Goal: Task Accomplishment & Management: Complete application form

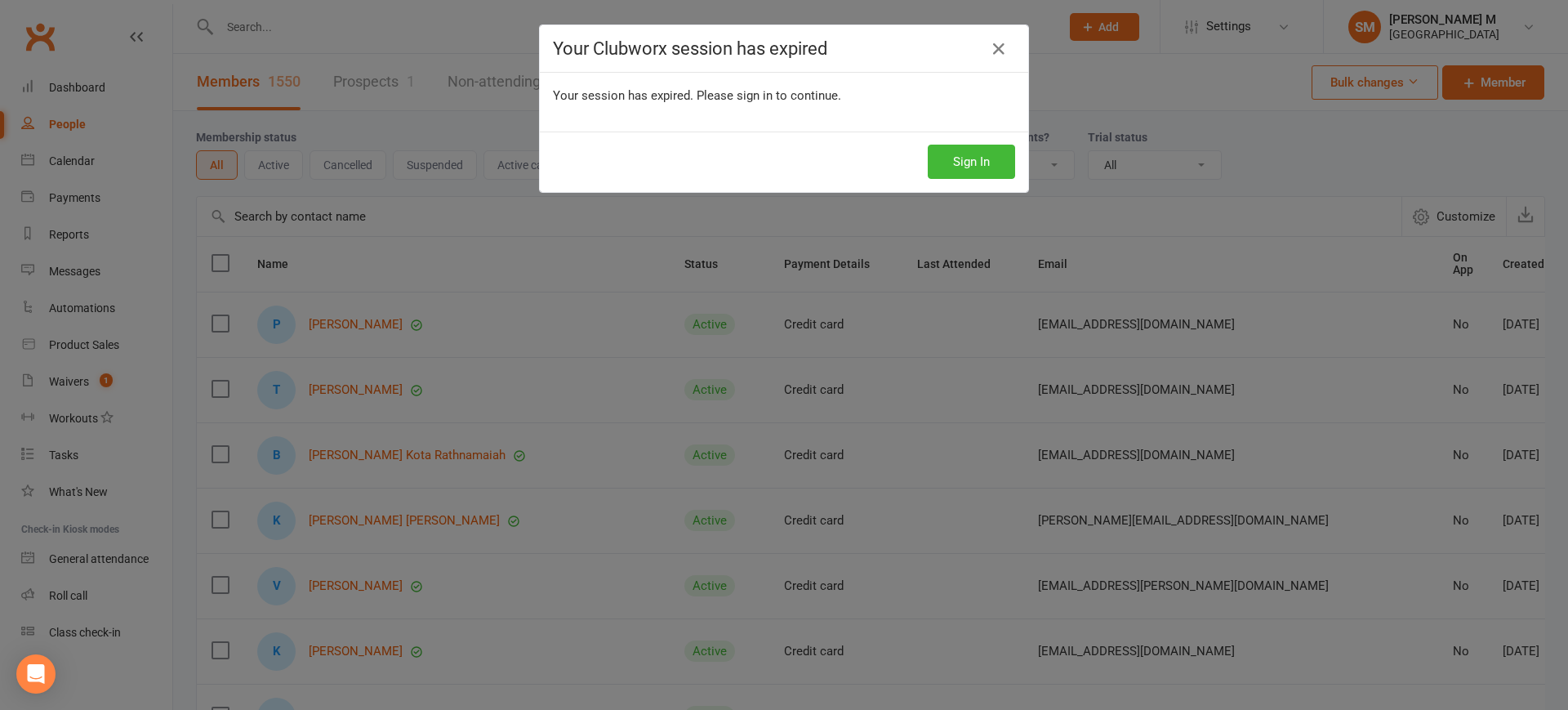
select select "100"
click at [825, 283] on div "Your Clubworx session has expired Your session has expired. Please sign in to c…" at bounding box center [784, 355] width 1568 height 710
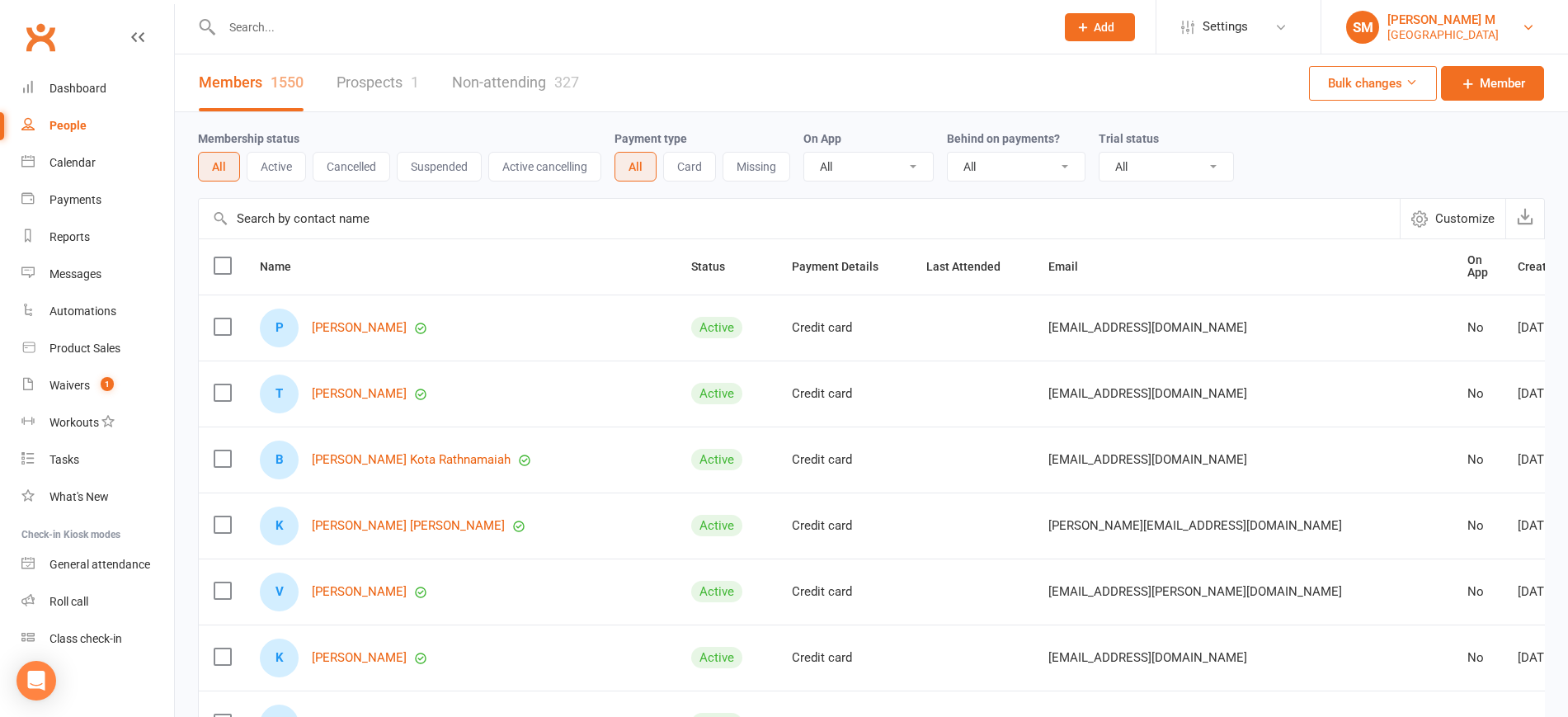
click at [1451, 37] on div "[GEOGRAPHIC_DATA]" at bounding box center [1443, 35] width 111 height 15
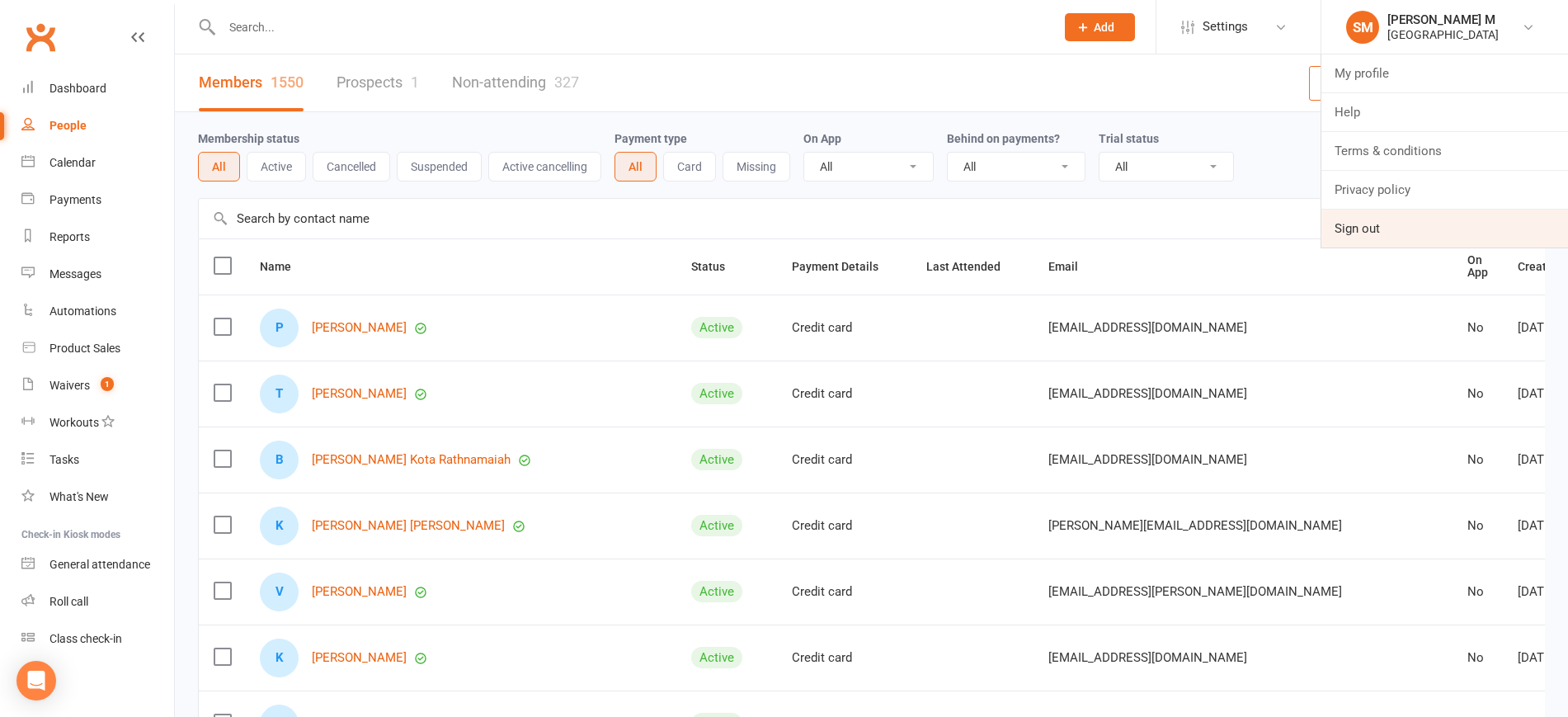
click at [1384, 237] on link "Sign out" at bounding box center [1444, 228] width 247 height 38
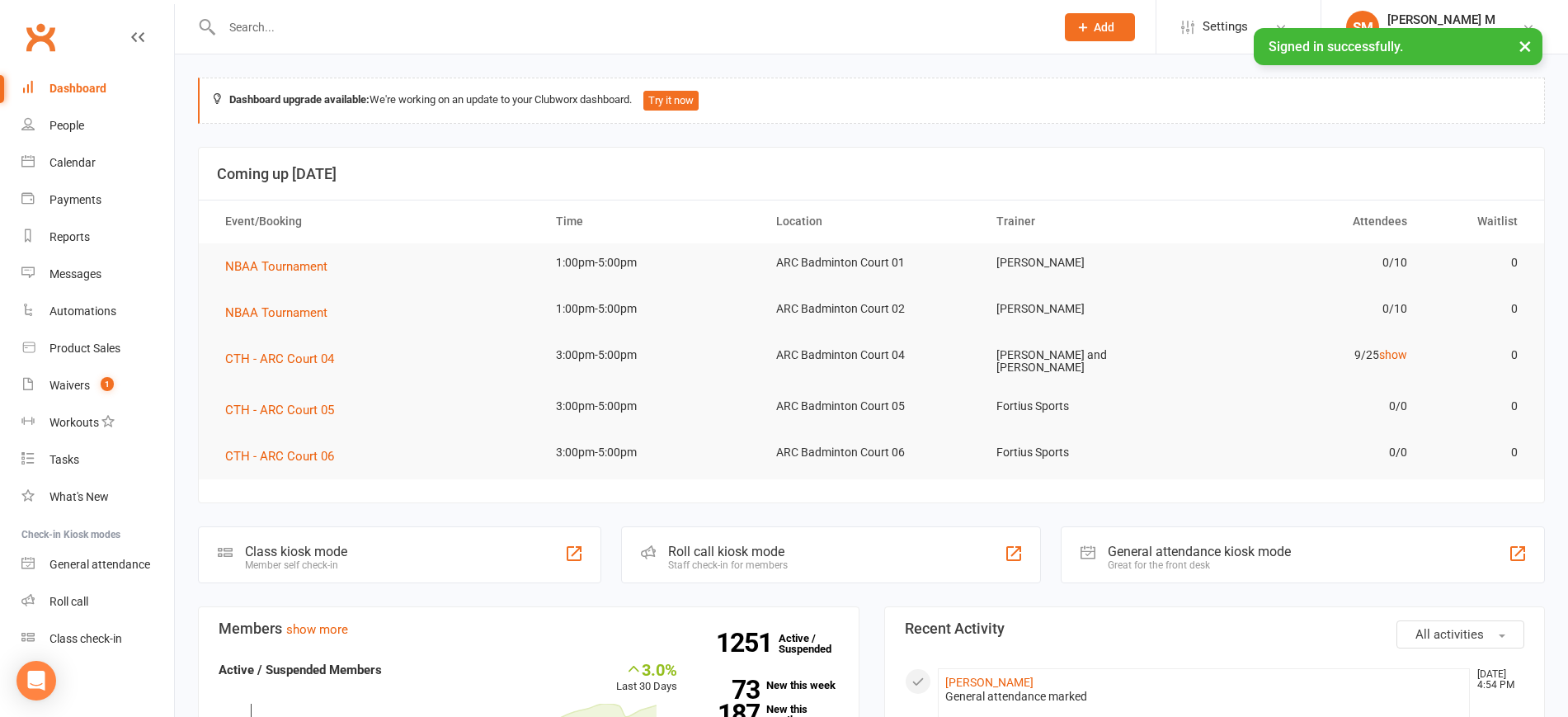
click at [296, 24] on input "text" at bounding box center [630, 27] width 826 height 23
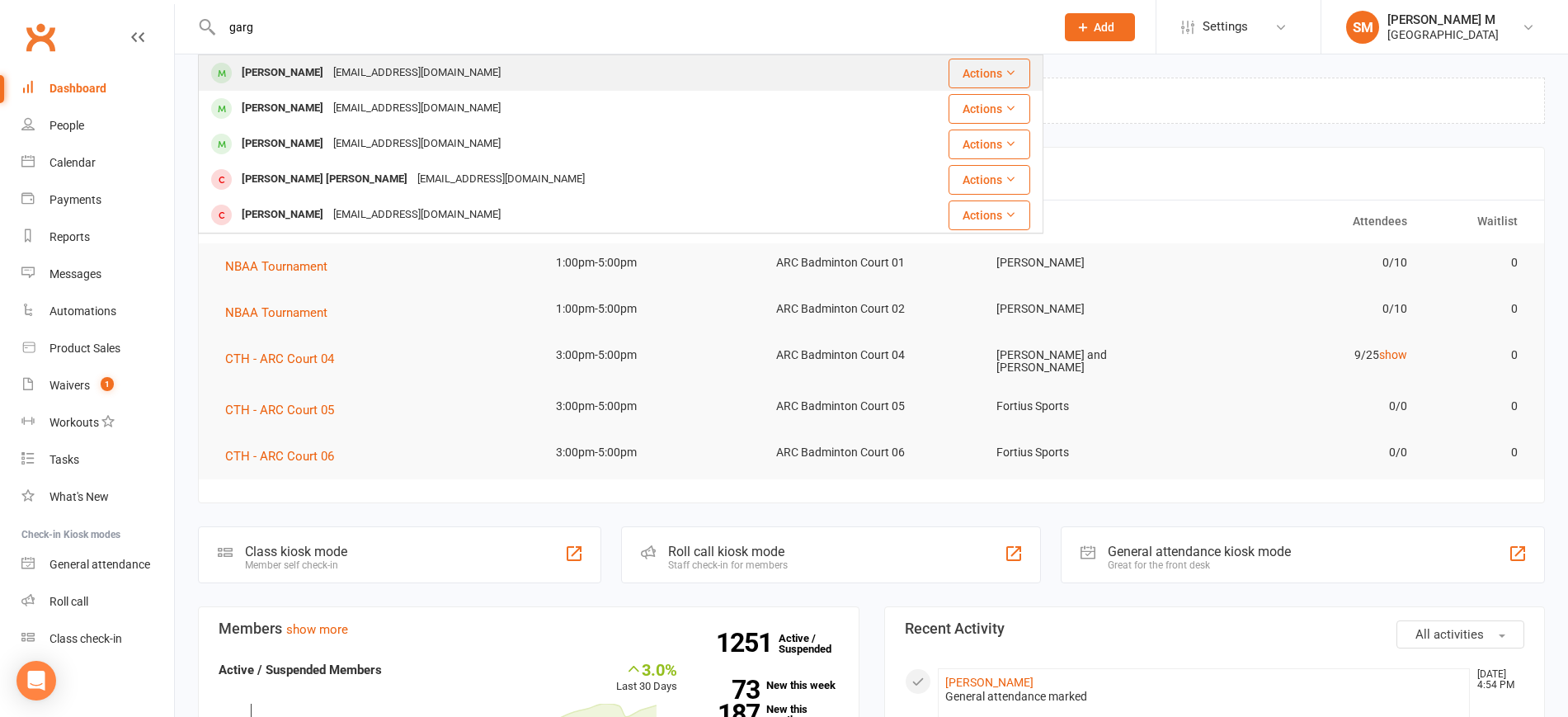
type input "garg"
click at [294, 65] on div "Sumit Garg" at bounding box center [282, 73] width 91 height 24
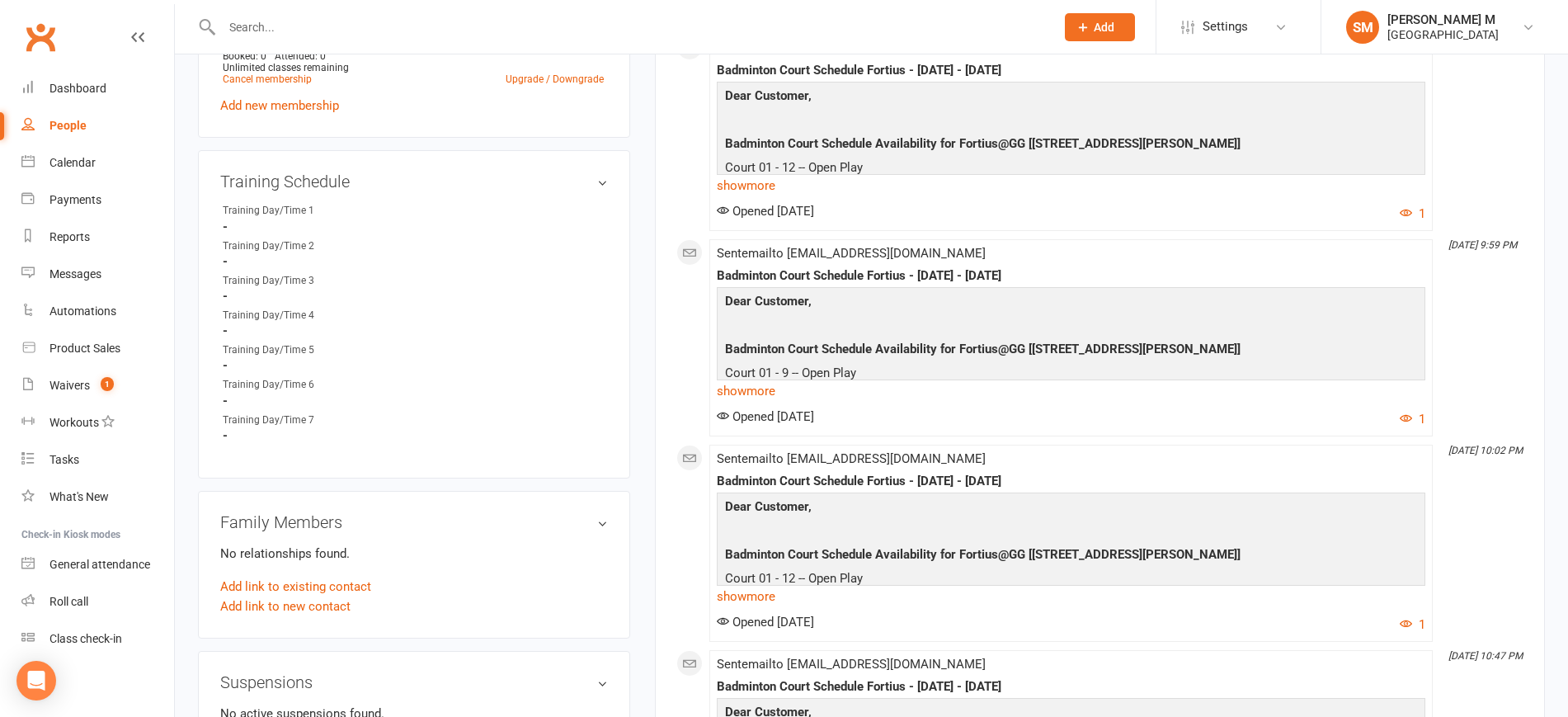
scroll to position [760, 0]
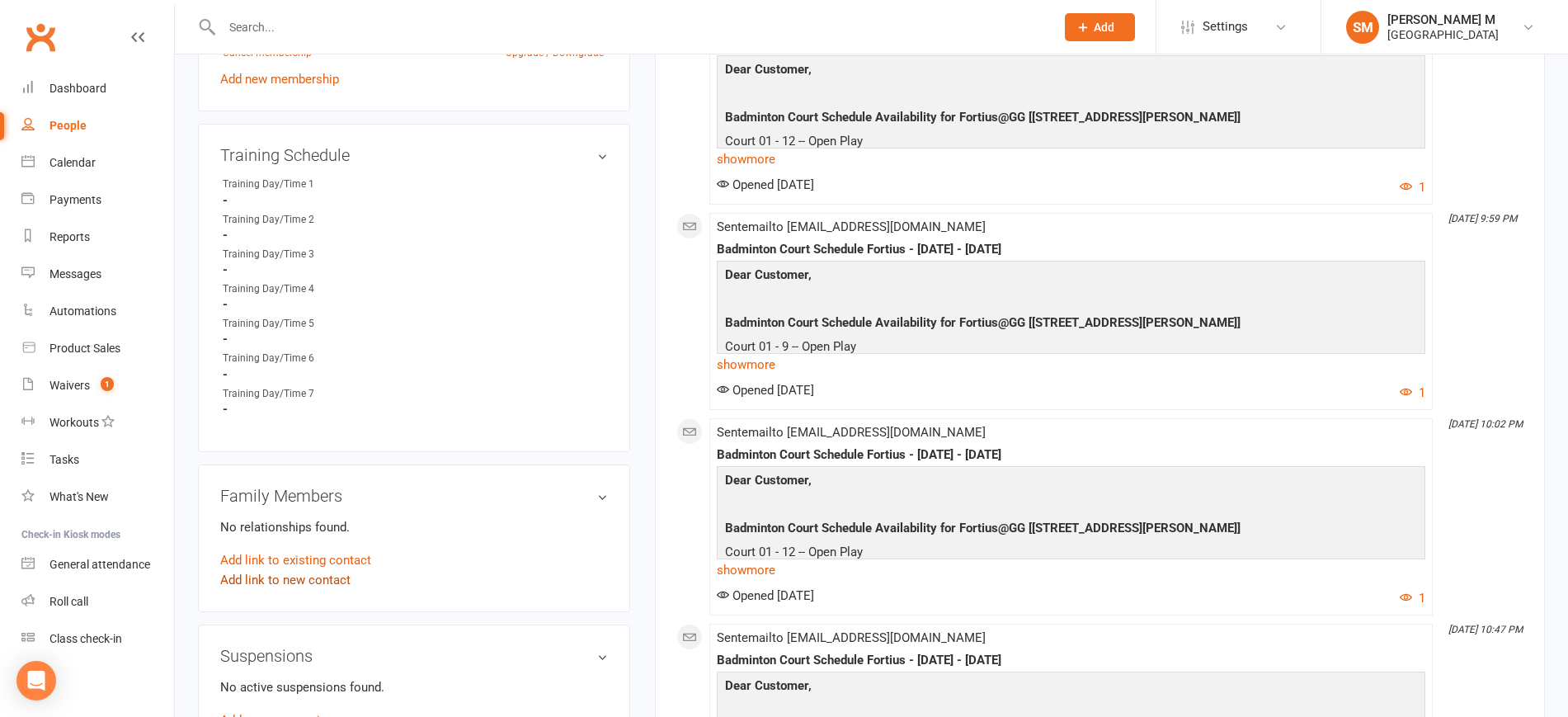
click at [297, 581] on link "Add link to new contact" at bounding box center [285, 580] width 130 height 19
click at [253, 584] on button "Continue" at bounding box center [250, 586] width 51 height 19
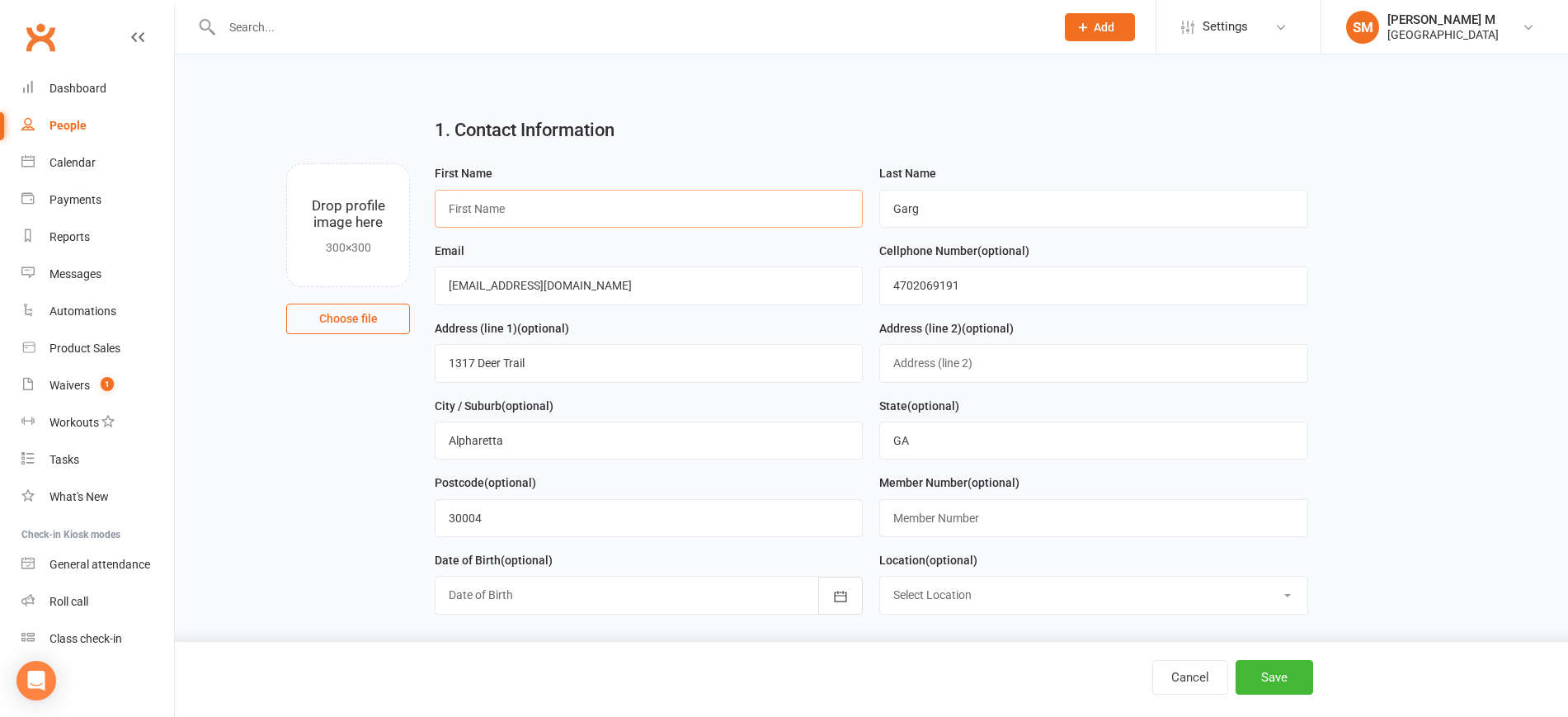
click at [469, 191] on input "text" at bounding box center [649, 208] width 428 height 38
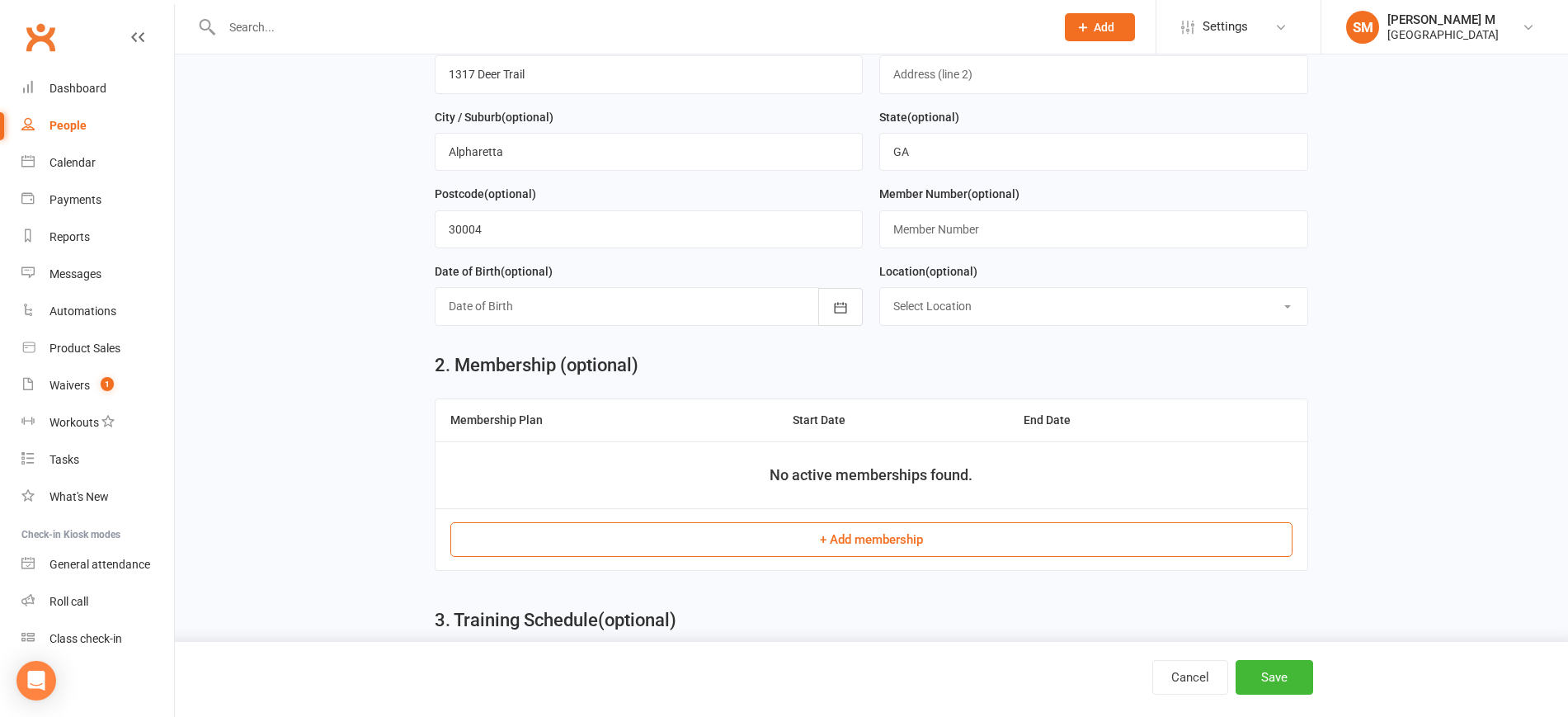
scroll to position [290, 0]
type input "Ayush"
click at [703, 548] on button "+ Add membership" at bounding box center [872, 537] width 842 height 35
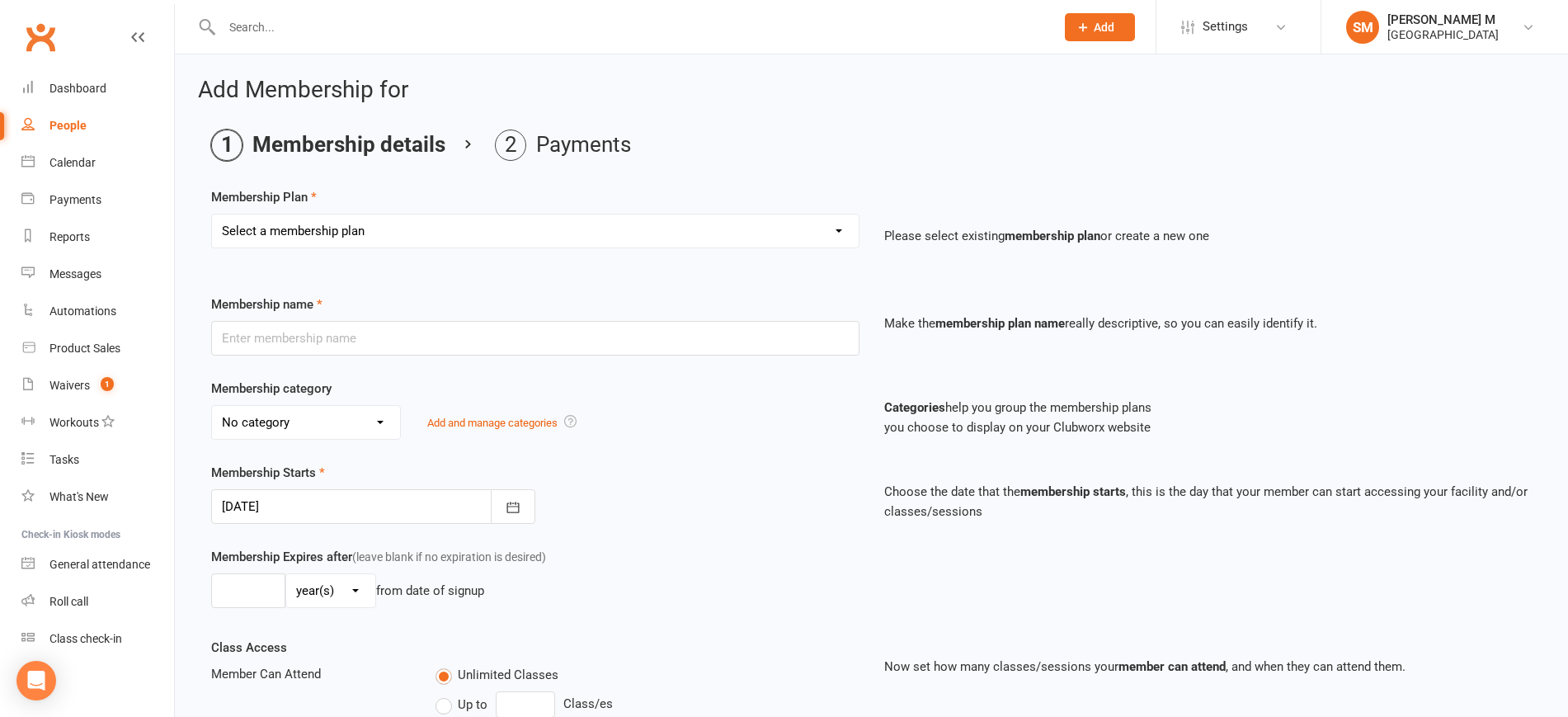
click at [506, 233] on select "Select a membership plan Badminton - Adult Annual Membership Badminton - Adult …" at bounding box center [535, 230] width 647 height 33
select select "2"
click at [212, 214] on select "Select a membership plan Badminton - Adult Annual Membership Badminton - Adult …" at bounding box center [535, 230] width 647 height 33
type input "Badminton - Junior(<18) and College Student Monthly Membership"
select select "0"
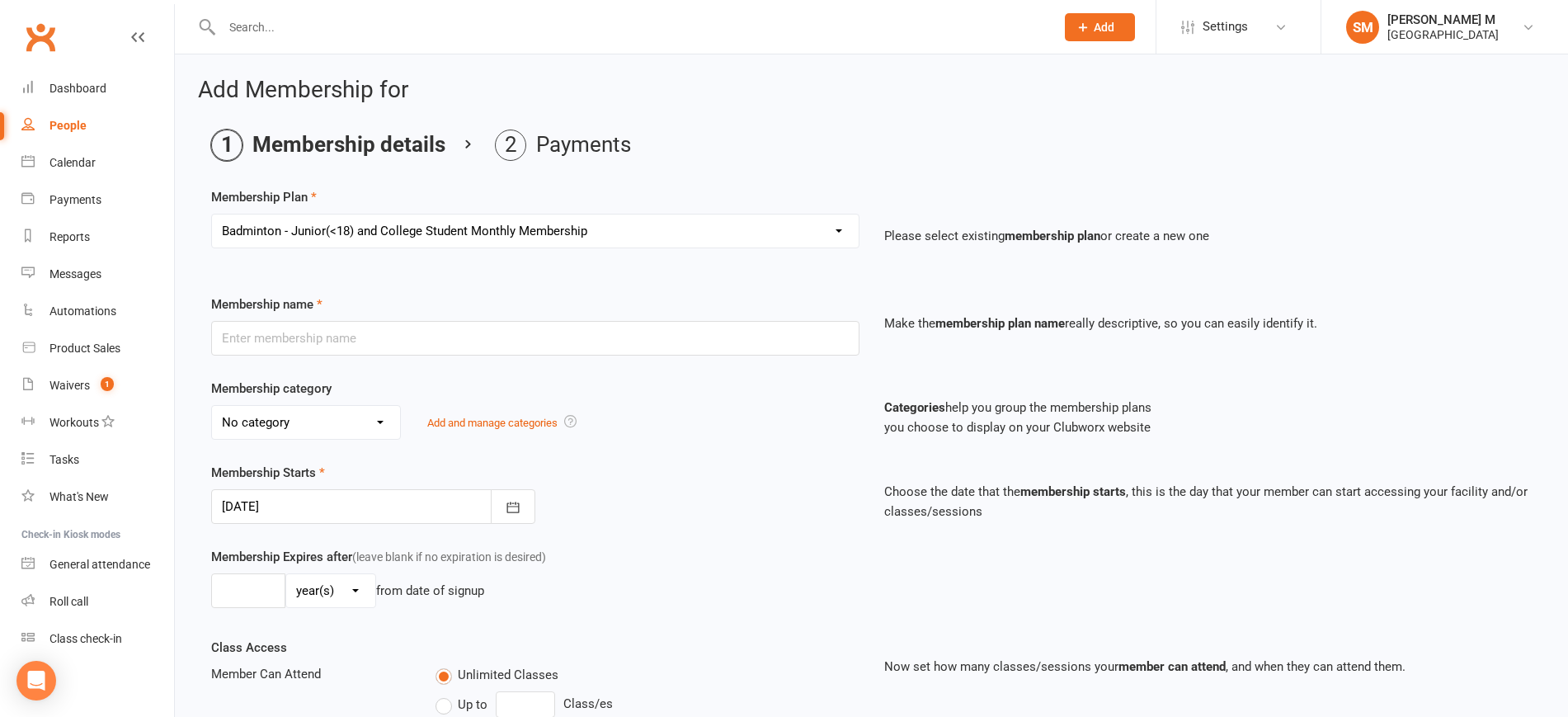
type input "0"
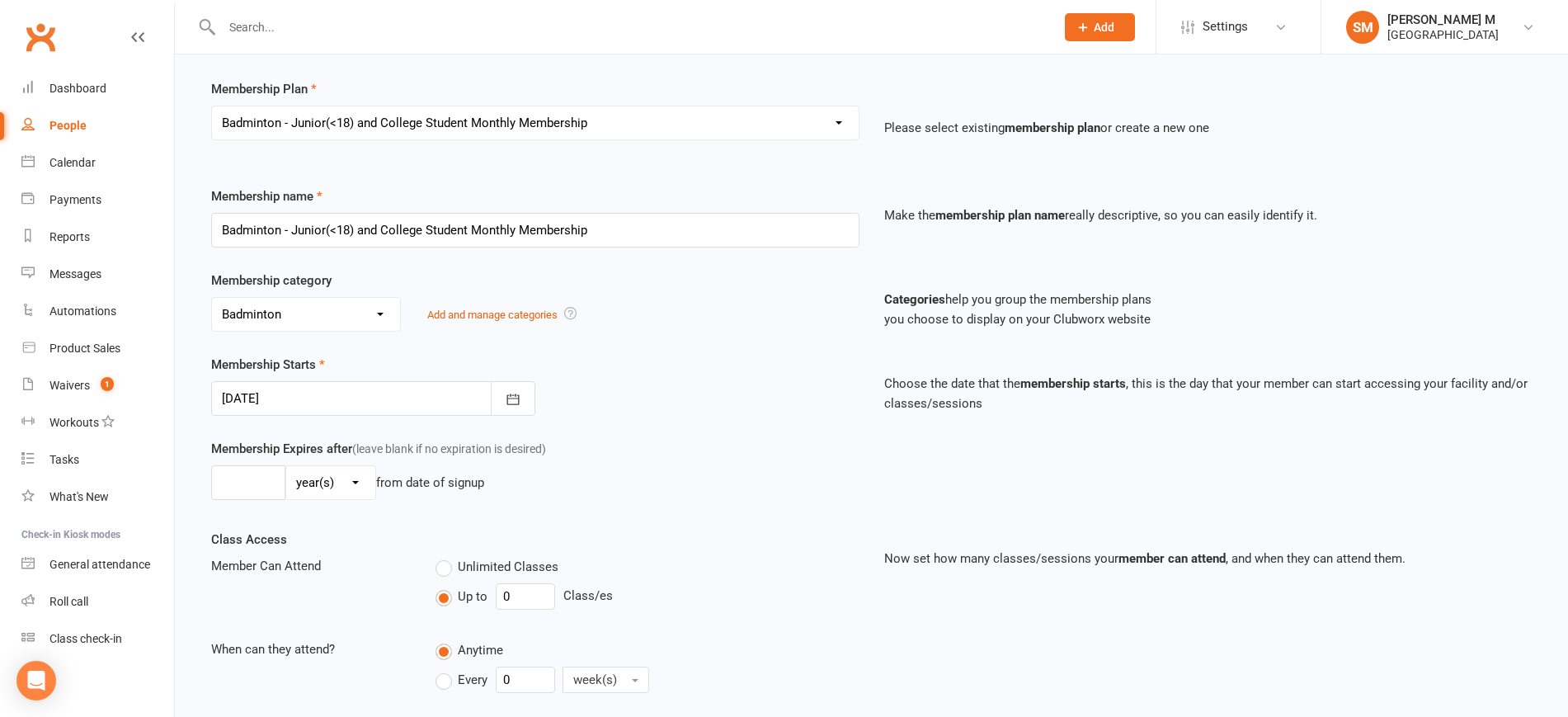
scroll to position [312, 0]
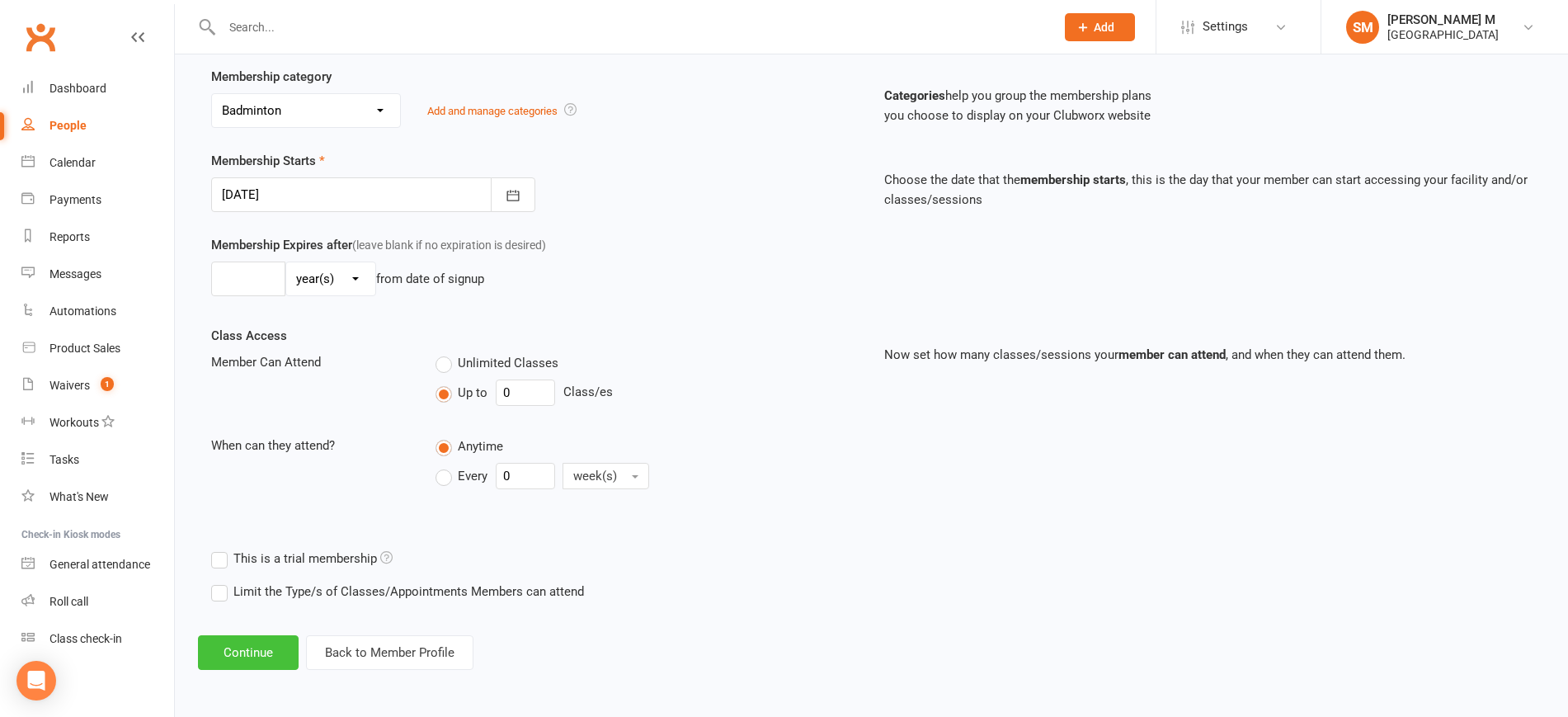
click at [279, 665] on button "Continue" at bounding box center [249, 652] width 101 height 35
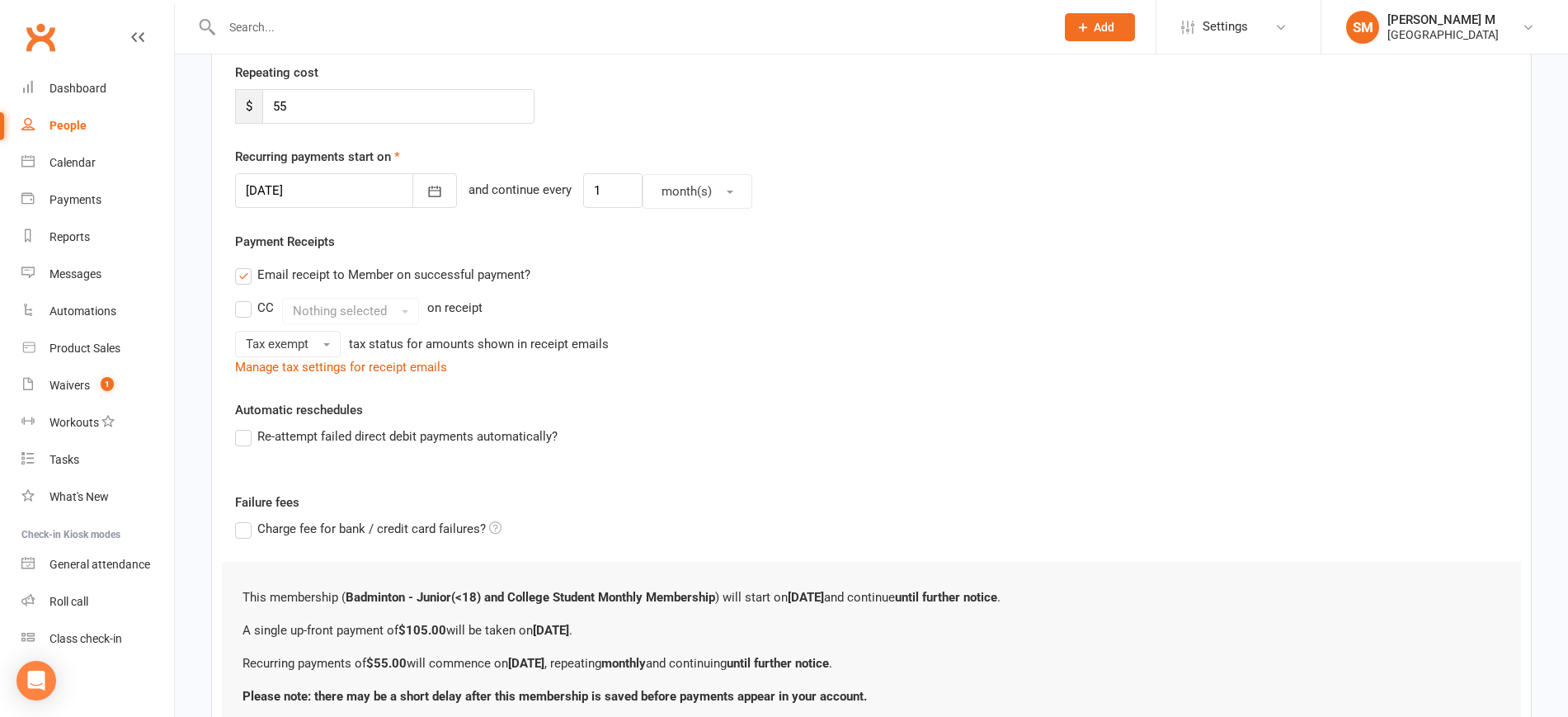
scroll to position [0, 0]
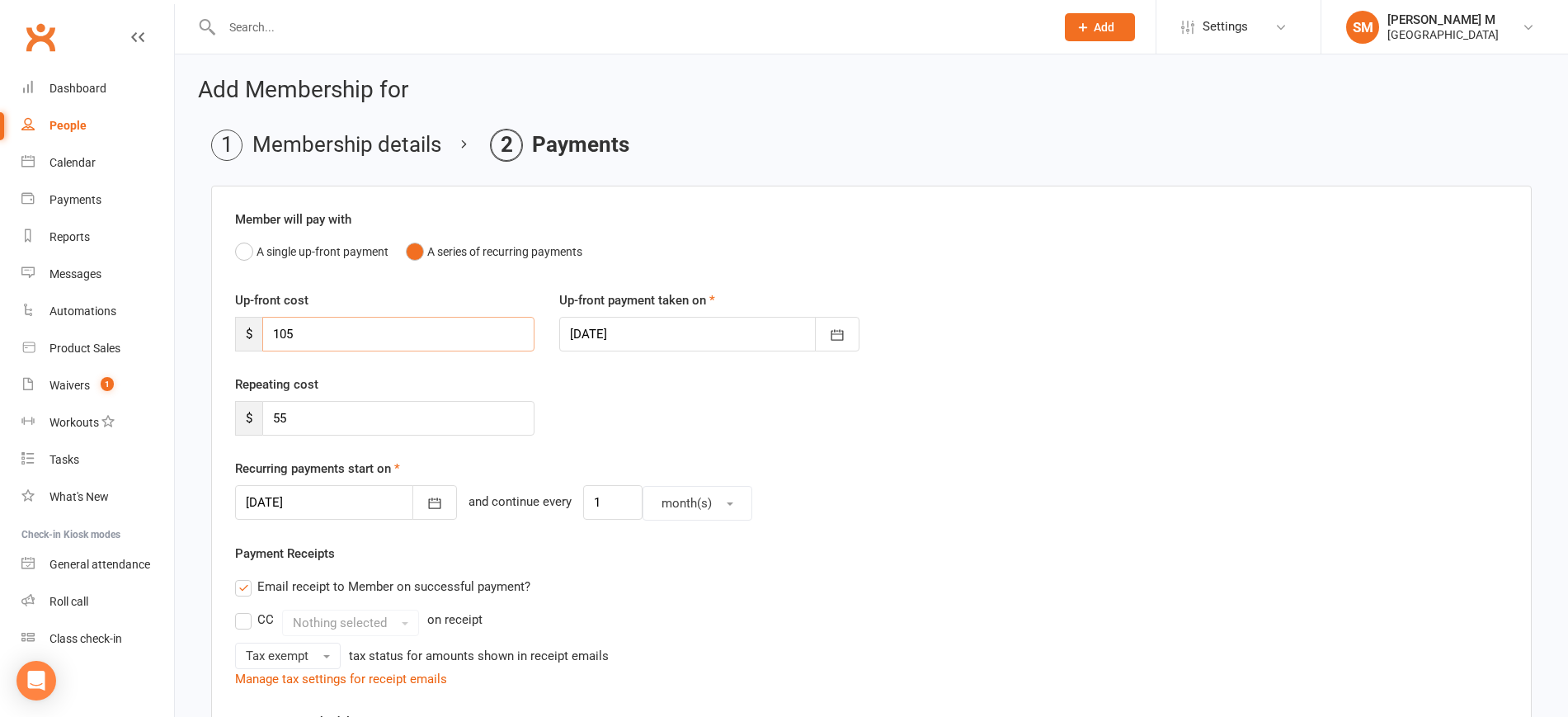
click at [279, 335] on input "105" at bounding box center [398, 334] width 273 height 35
click at [318, 341] on input "105" at bounding box center [398, 334] width 273 height 35
type input "1"
type input "70"
click at [312, 415] on input "55" at bounding box center [398, 418] width 273 height 35
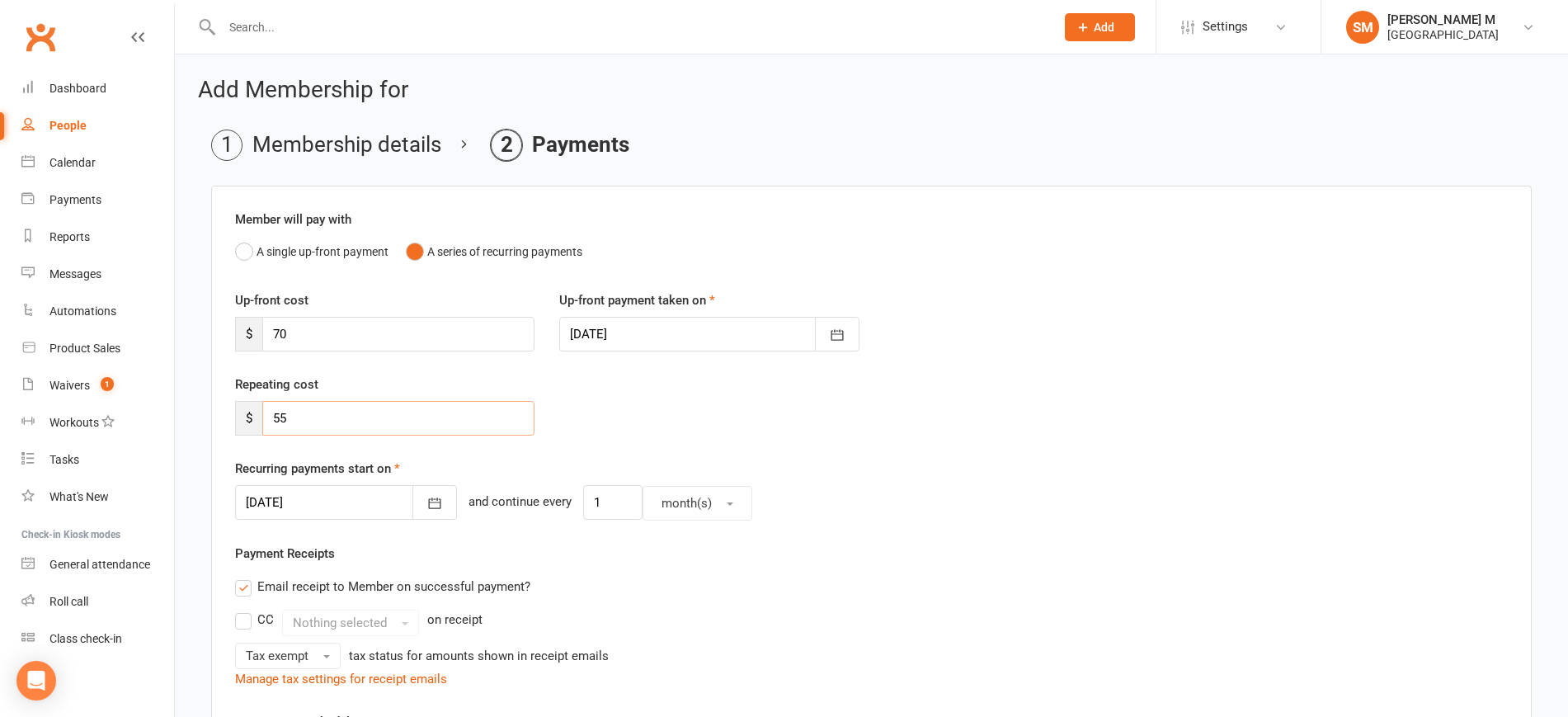
type input "5"
type input "44"
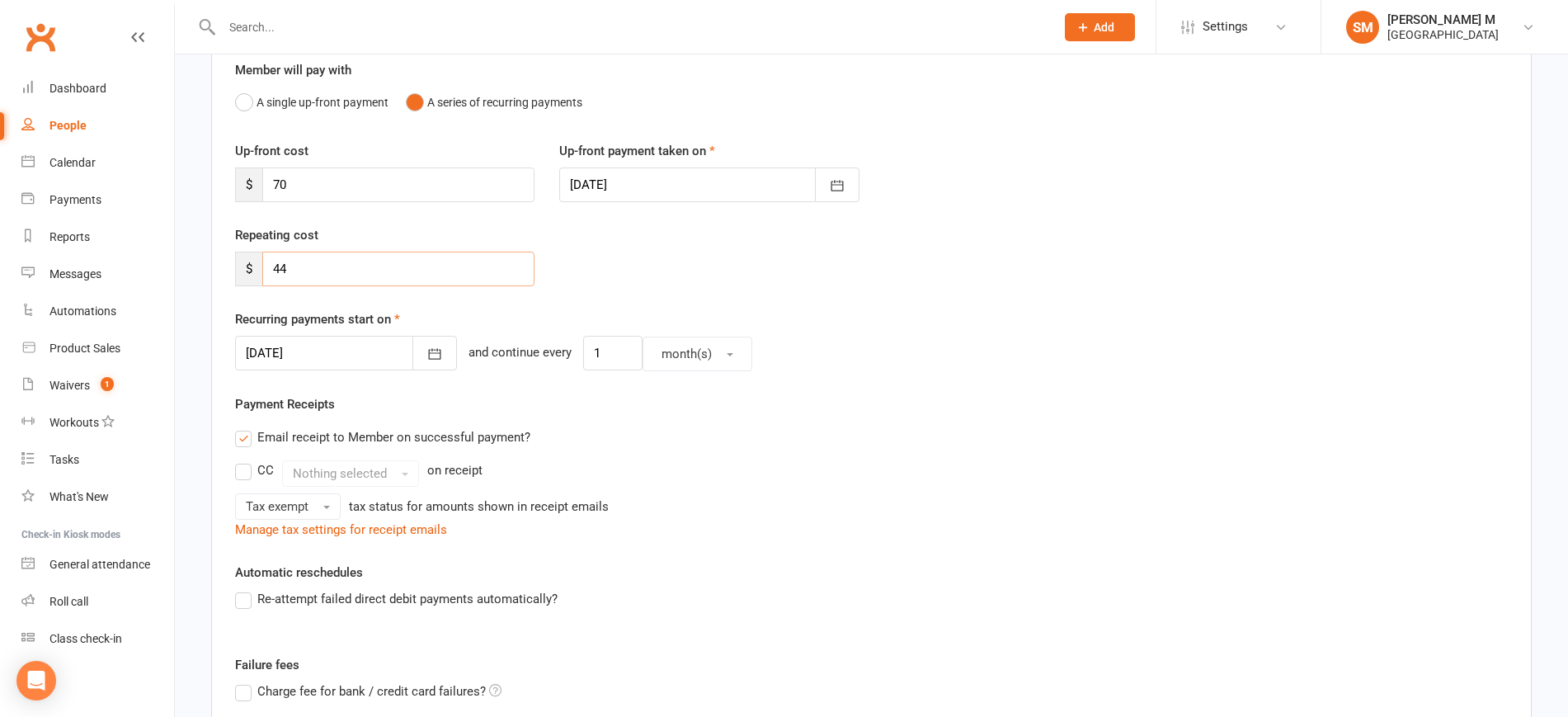
scroll to position [152, 0]
click at [427, 359] on button "button" at bounding box center [434, 351] width 44 height 35
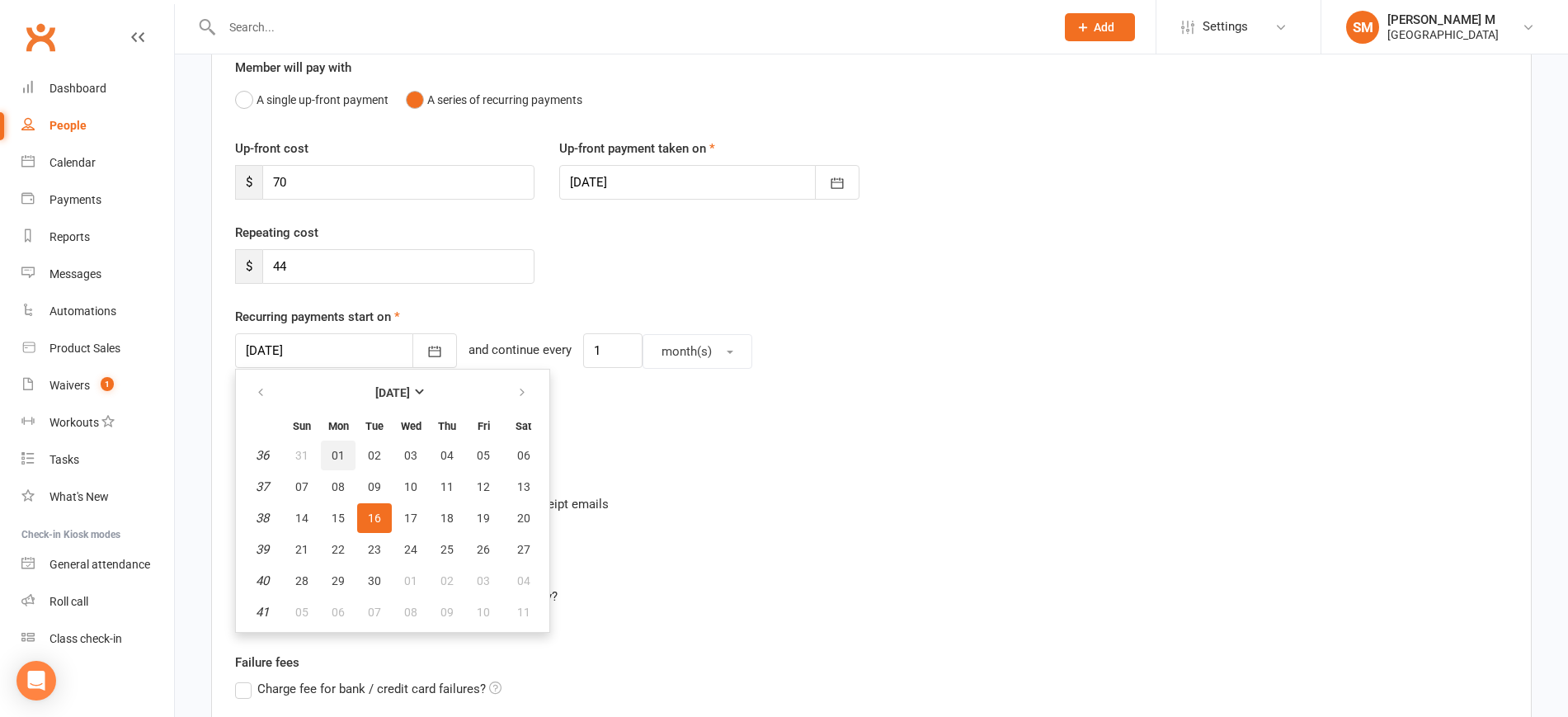
click at [339, 454] on span "01" at bounding box center [338, 455] width 13 height 13
type input "01 Sep 2025"
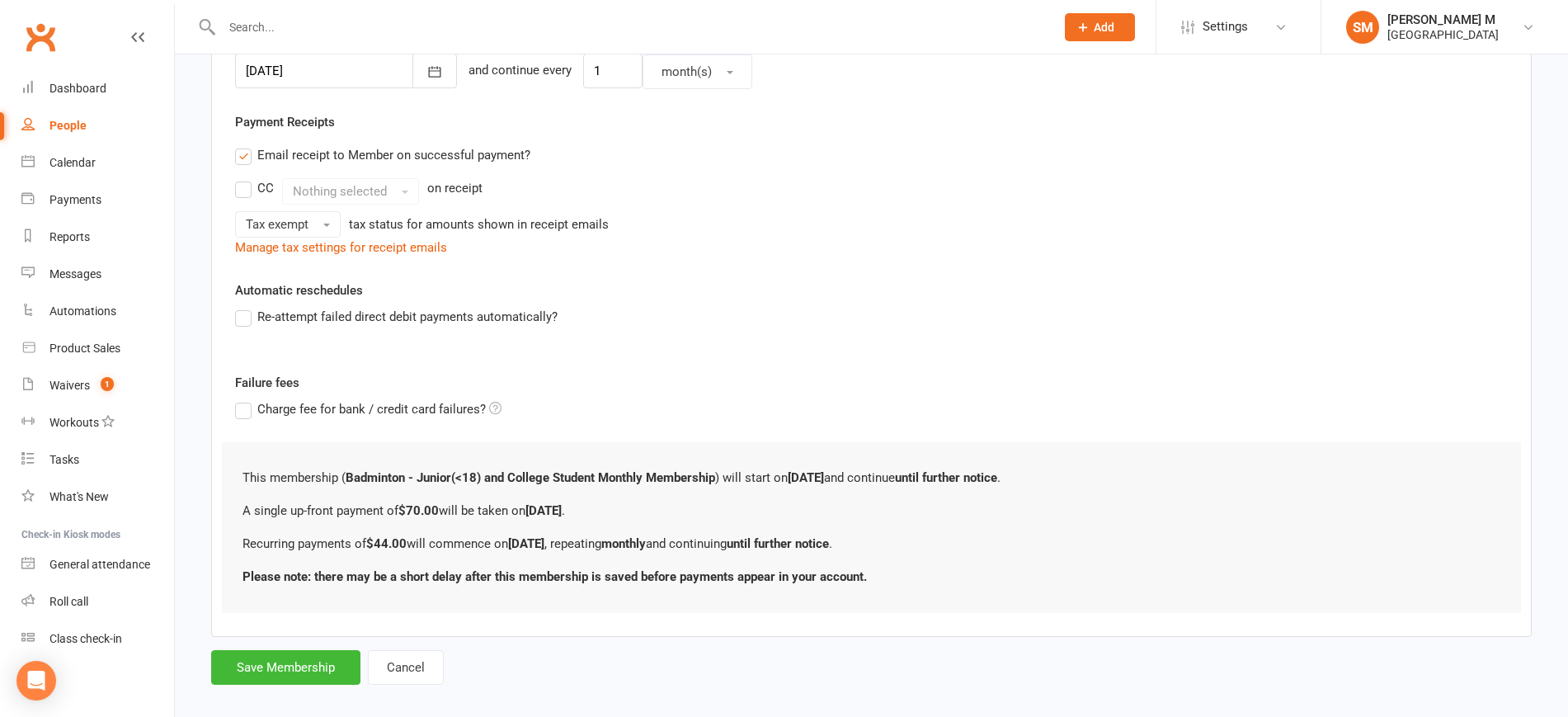
scroll to position [450, 0]
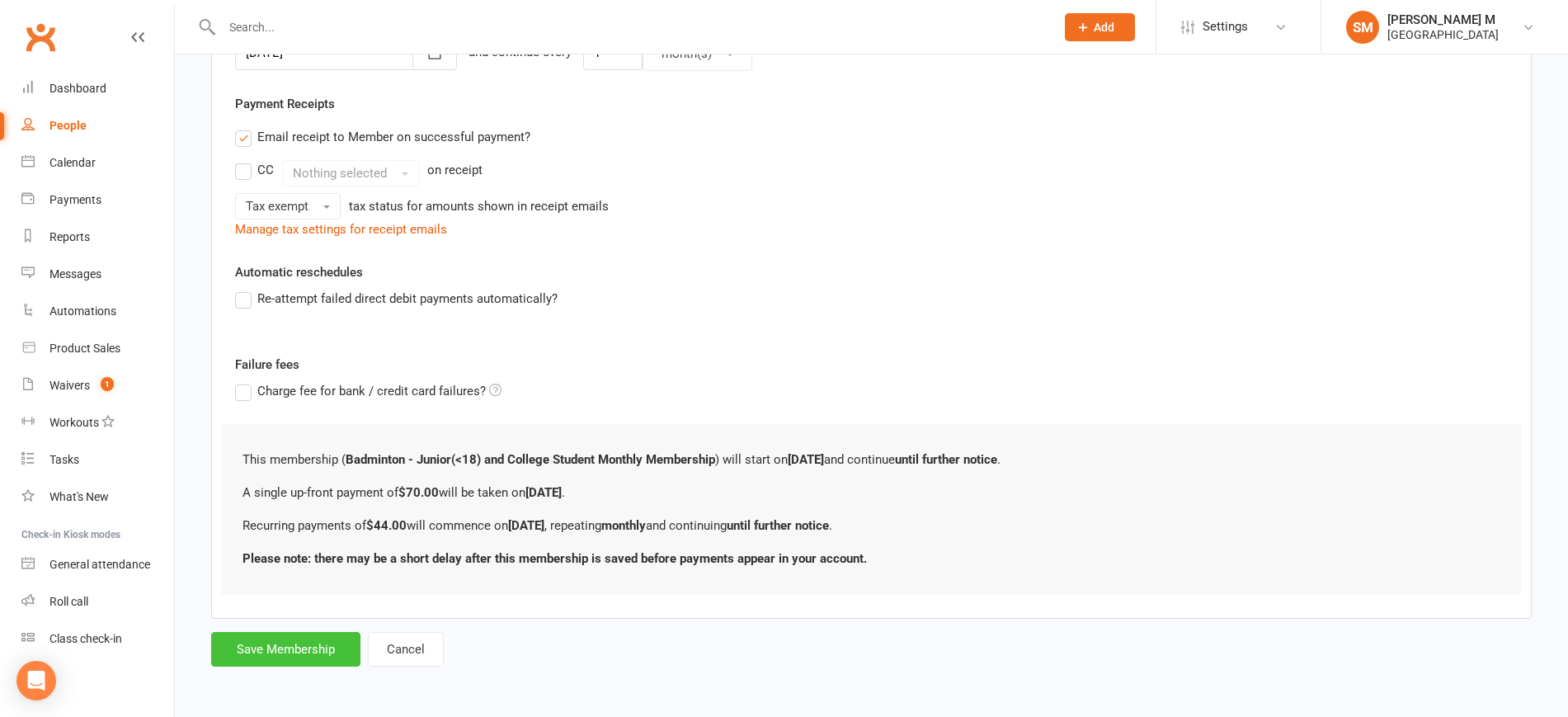
click at [303, 639] on button "Save Membership" at bounding box center [286, 649] width 150 height 35
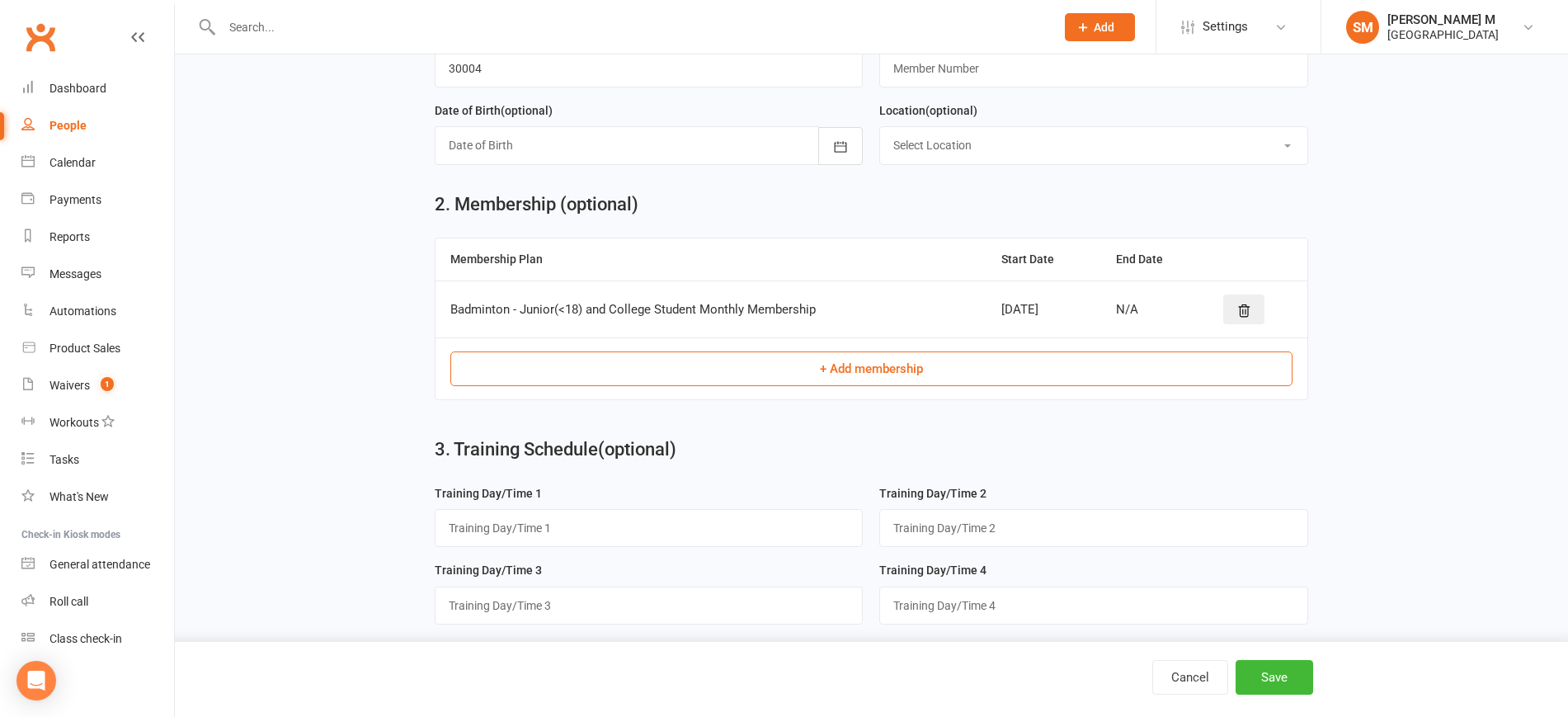
scroll to position [633, 0]
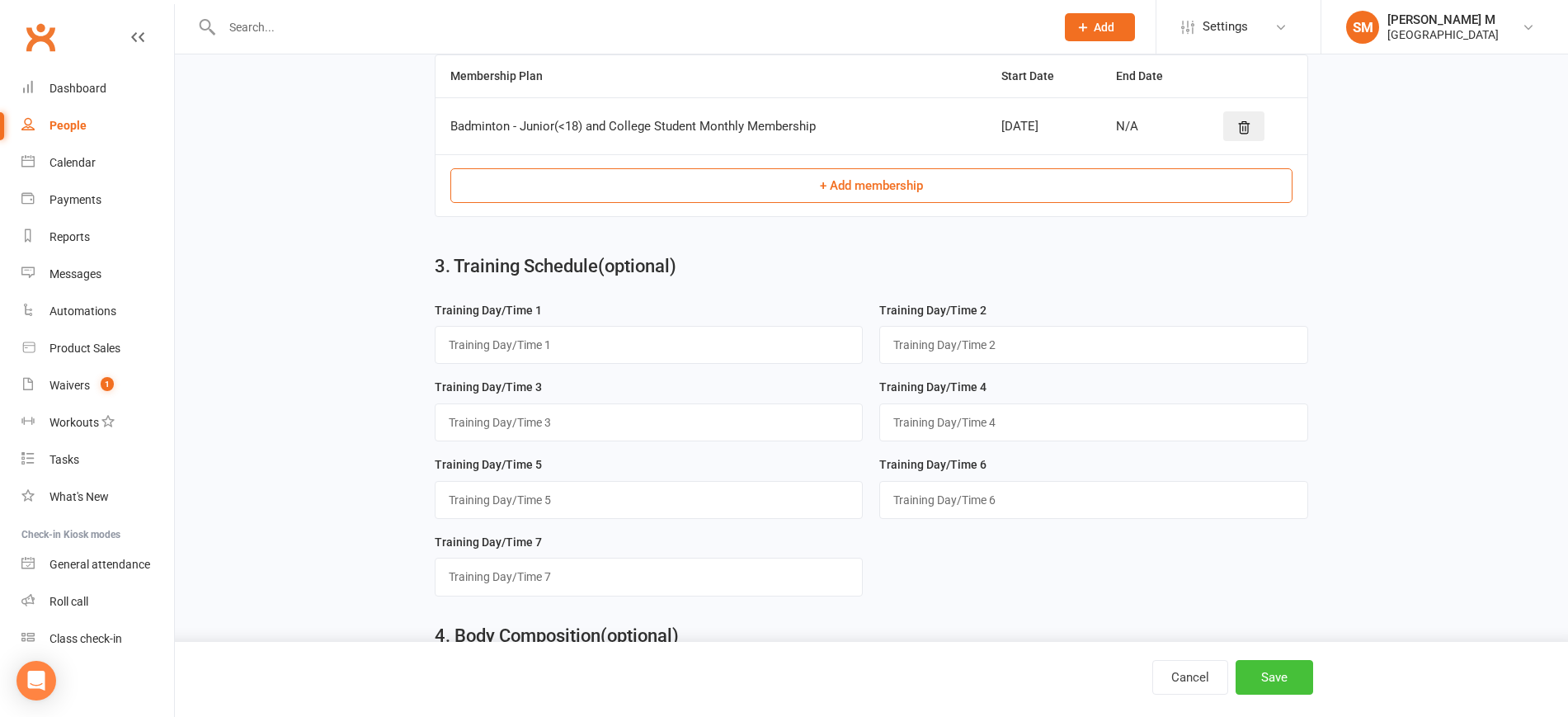
click at [1285, 676] on button "Save" at bounding box center [1275, 677] width 78 height 35
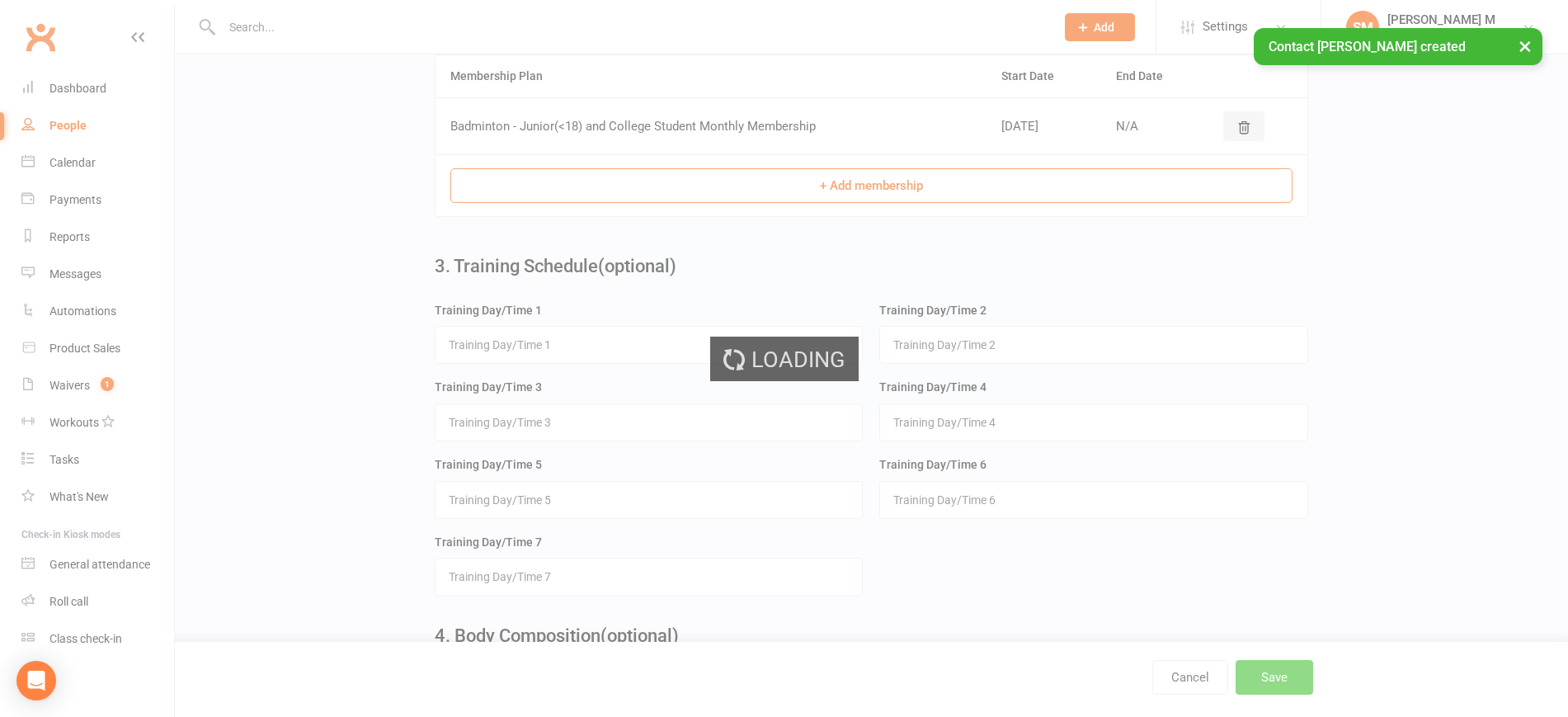
scroll to position [0, 0]
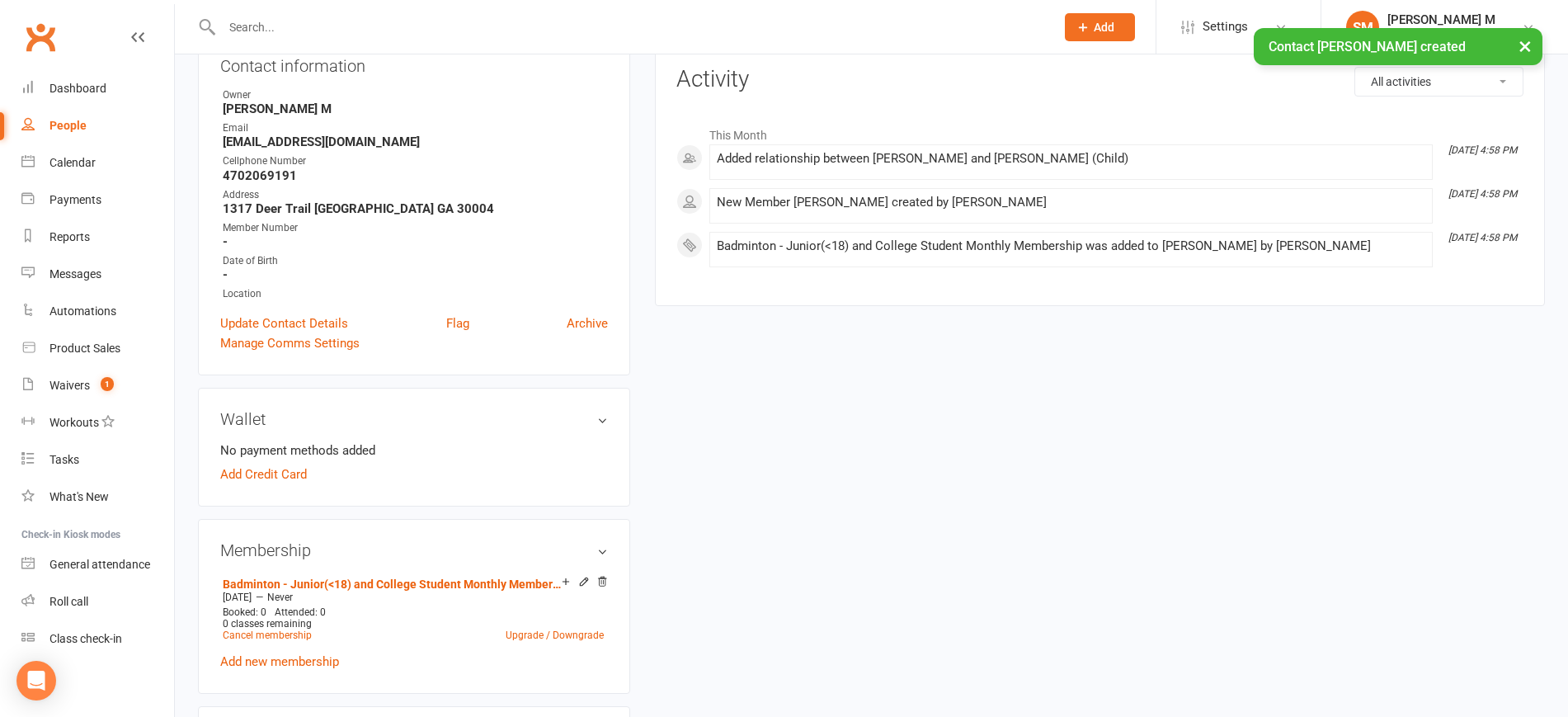
scroll to position [198, 0]
click at [284, 475] on link "Add Credit Card" at bounding box center [264, 474] width 87 height 19
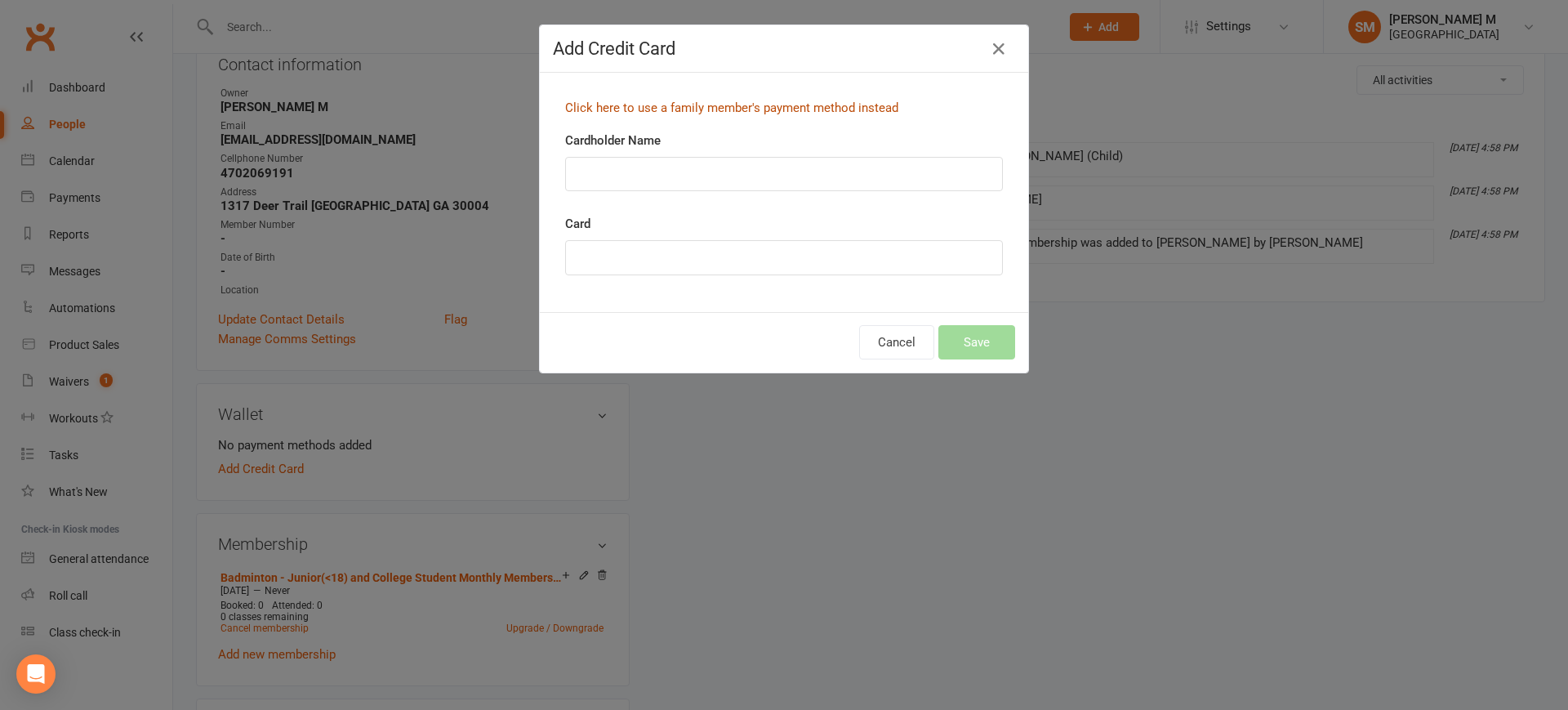
click at [717, 115] on link "Click here to use a family member's payment method instead" at bounding box center [731, 108] width 333 height 15
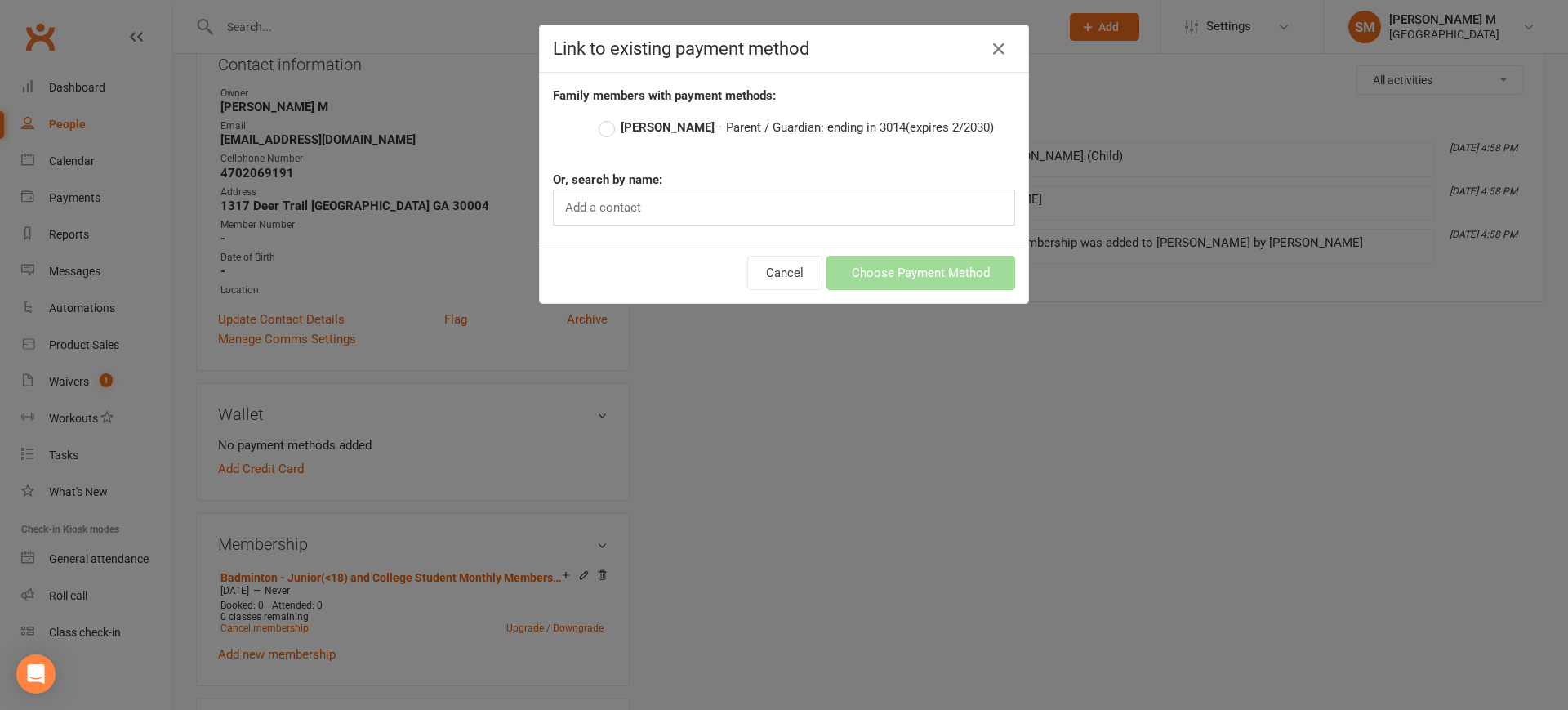
drag, startPoint x: 717, startPoint y: 115, endPoint x: 621, endPoint y: 127, distance: 96.7
click at [621, 127] on label "Sumit Garg – Parent / Guardian: ending in 3014 (expires 2/2030)" at bounding box center [795, 127] width 395 height 19
click at [609, 117] on input "Sumit Garg – Parent / Guardian: ending in 3014 (expires 2/2030)" at bounding box center [604, 117] width 11 height 0
drag, startPoint x: 621, startPoint y: 127, endPoint x: 923, endPoint y: 276, distance: 336.8
click at [923, 276] on div "Link to existing payment method Family members with payment methods: Sumit Garg…" at bounding box center [783, 164] width 490 height 280
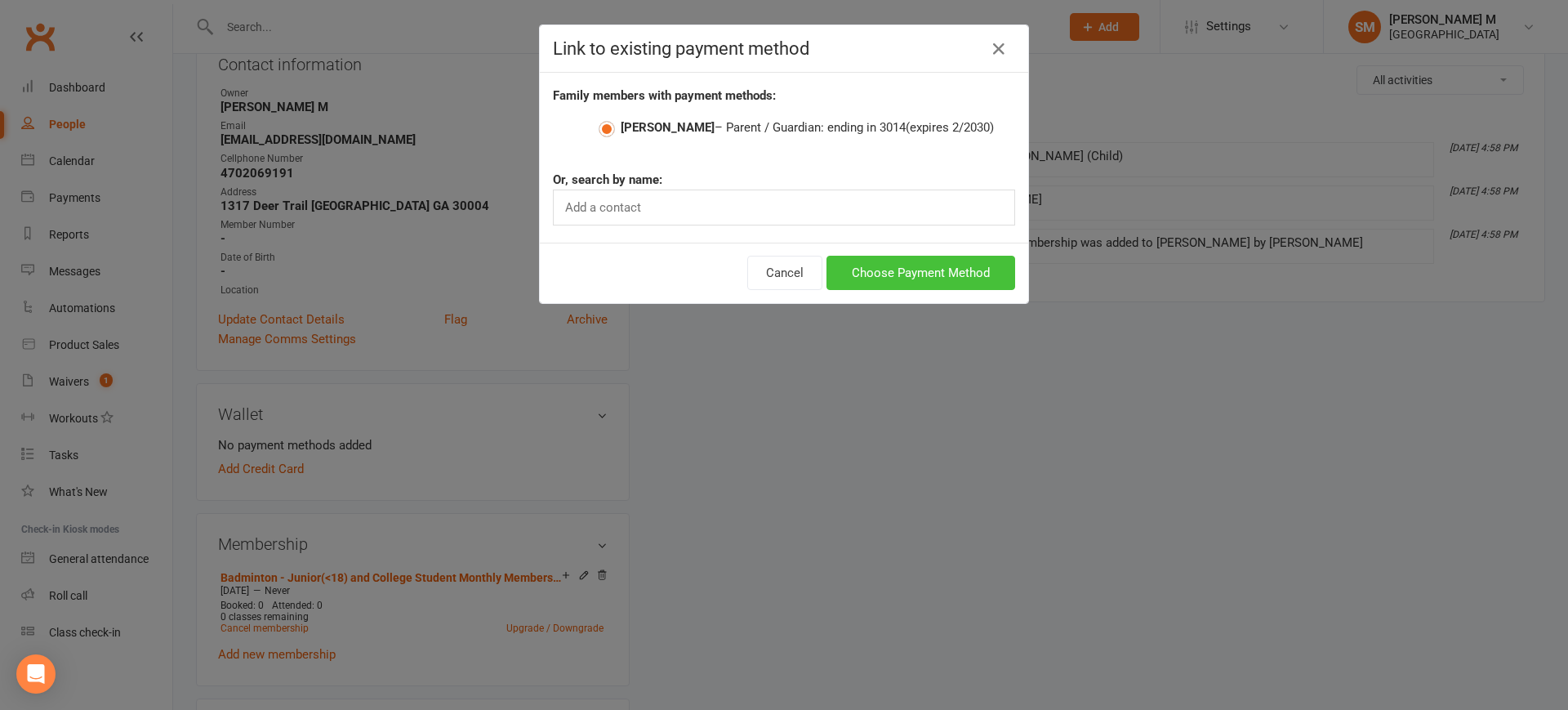
click at [923, 276] on button "Choose Payment Method" at bounding box center [920, 273] width 188 height 34
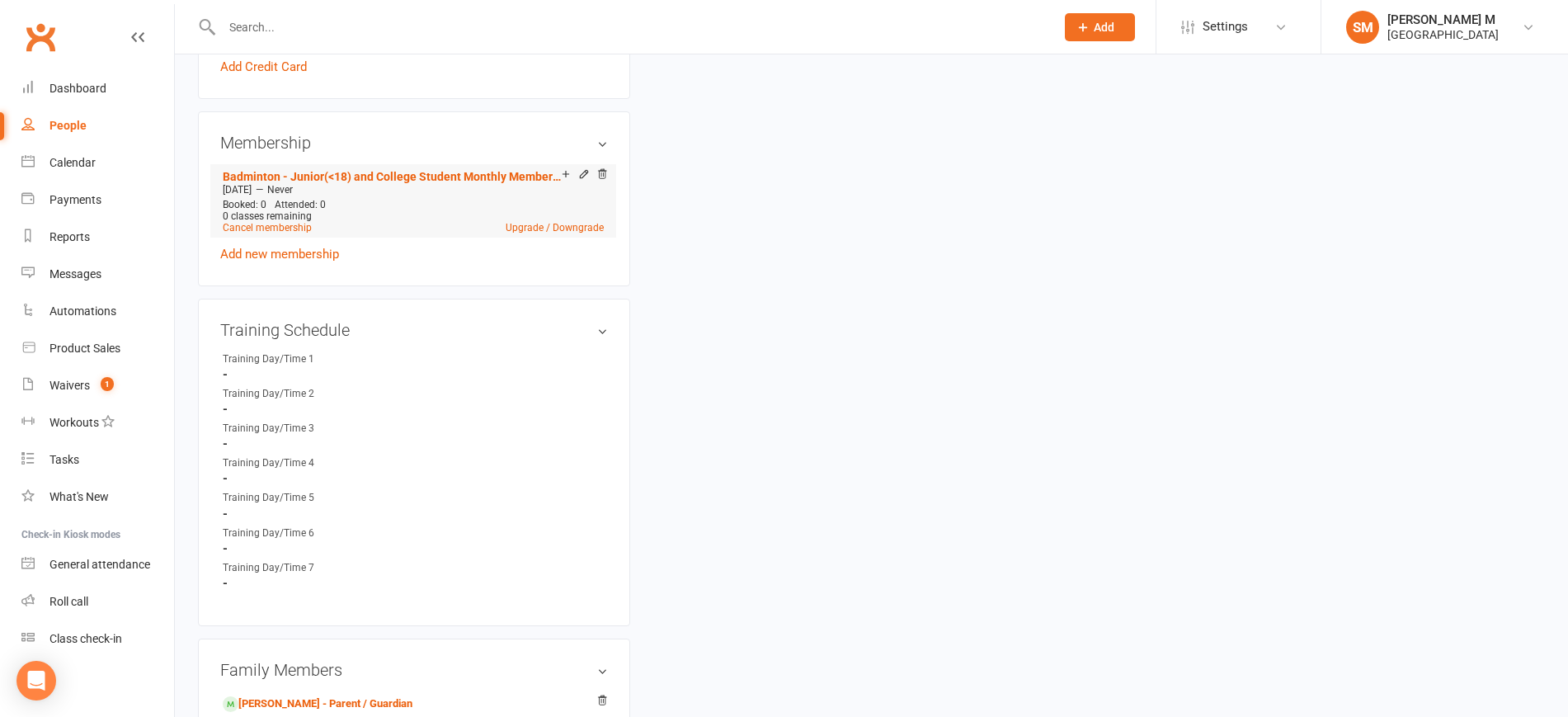
scroll to position [742, 0]
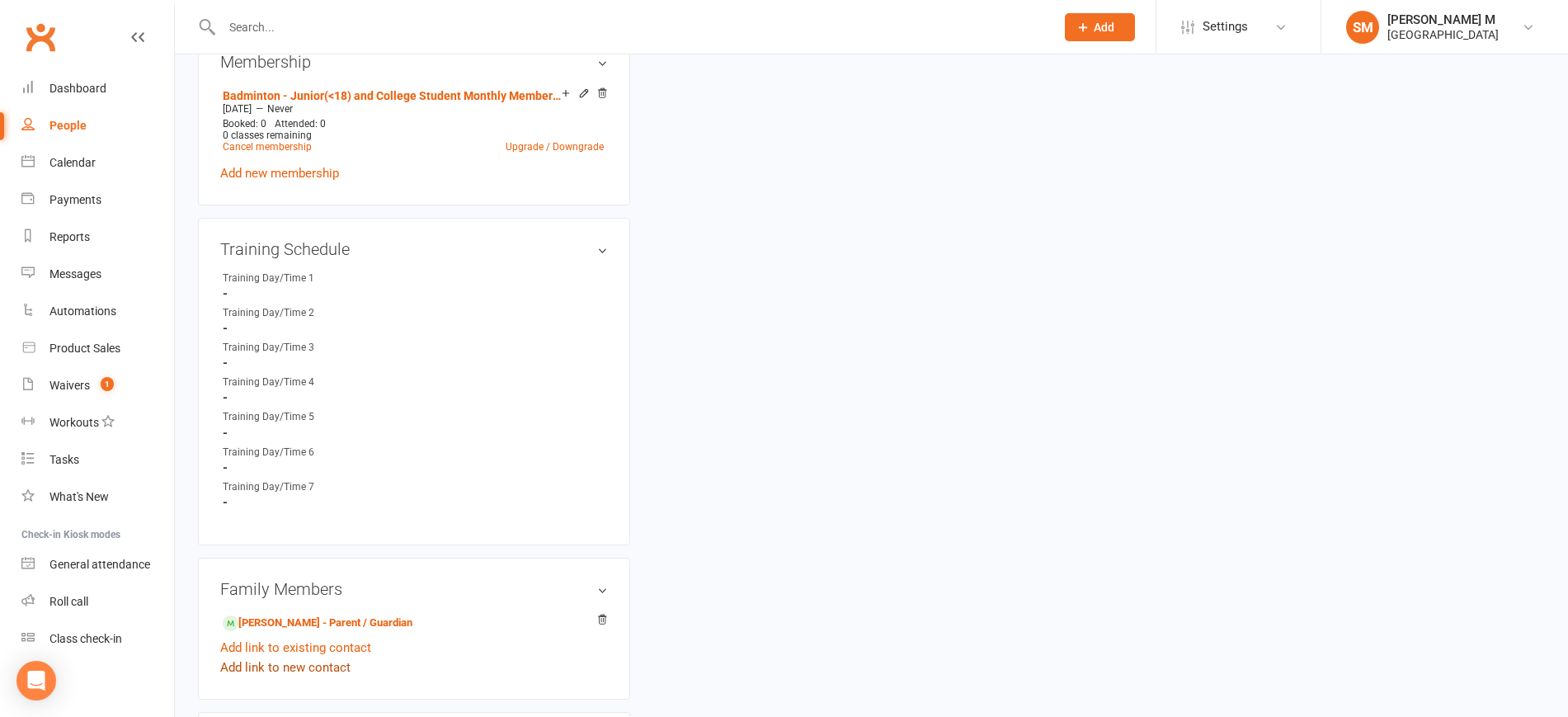
click at [279, 664] on link "Add link to new contact" at bounding box center [285, 667] width 130 height 19
click at [260, 670] on button "Continue" at bounding box center [250, 675] width 51 height 19
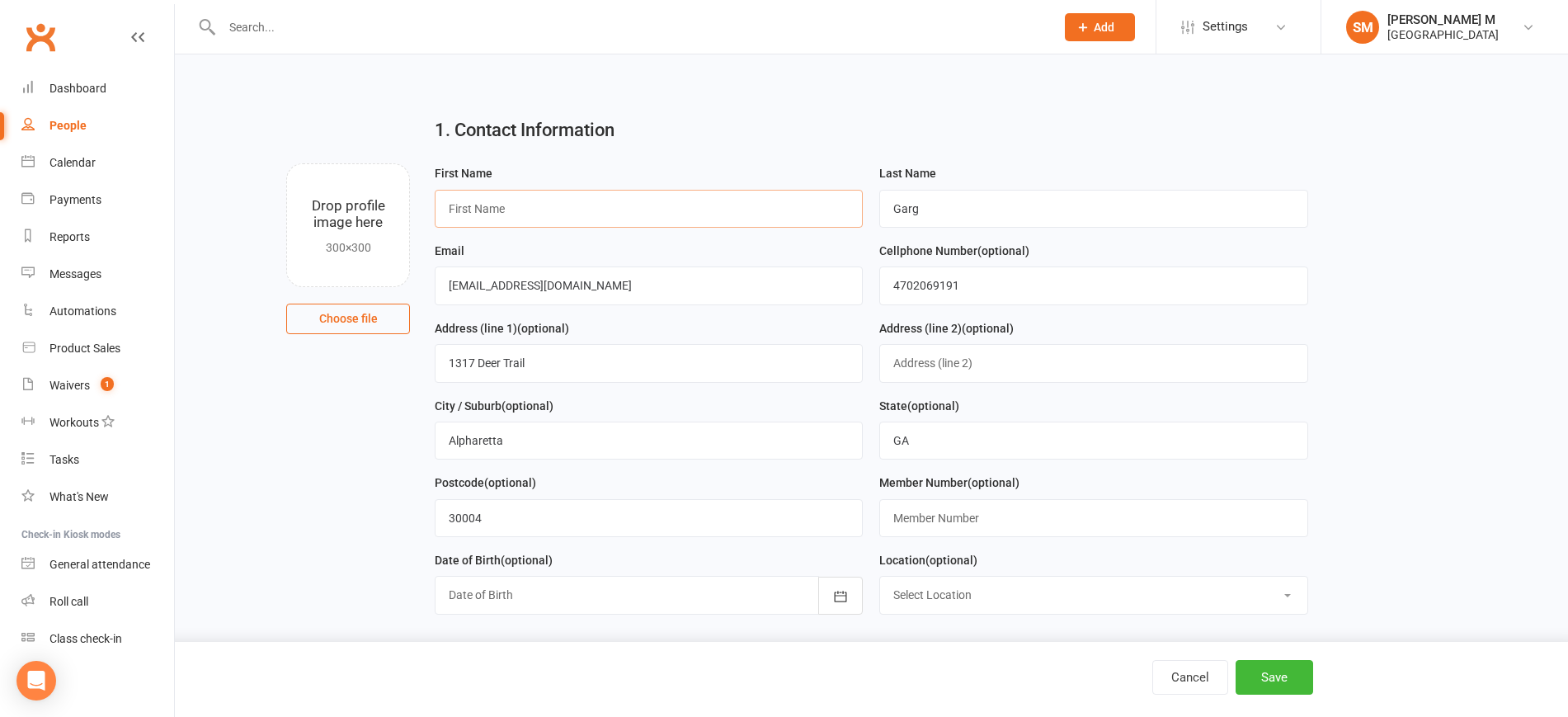
click at [643, 205] on input "text" at bounding box center [649, 208] width 428 height 38
type input "Reyansh"
click at [1265, 676] on button "Save" at bounding box center [1275, 677] width 78 height 35
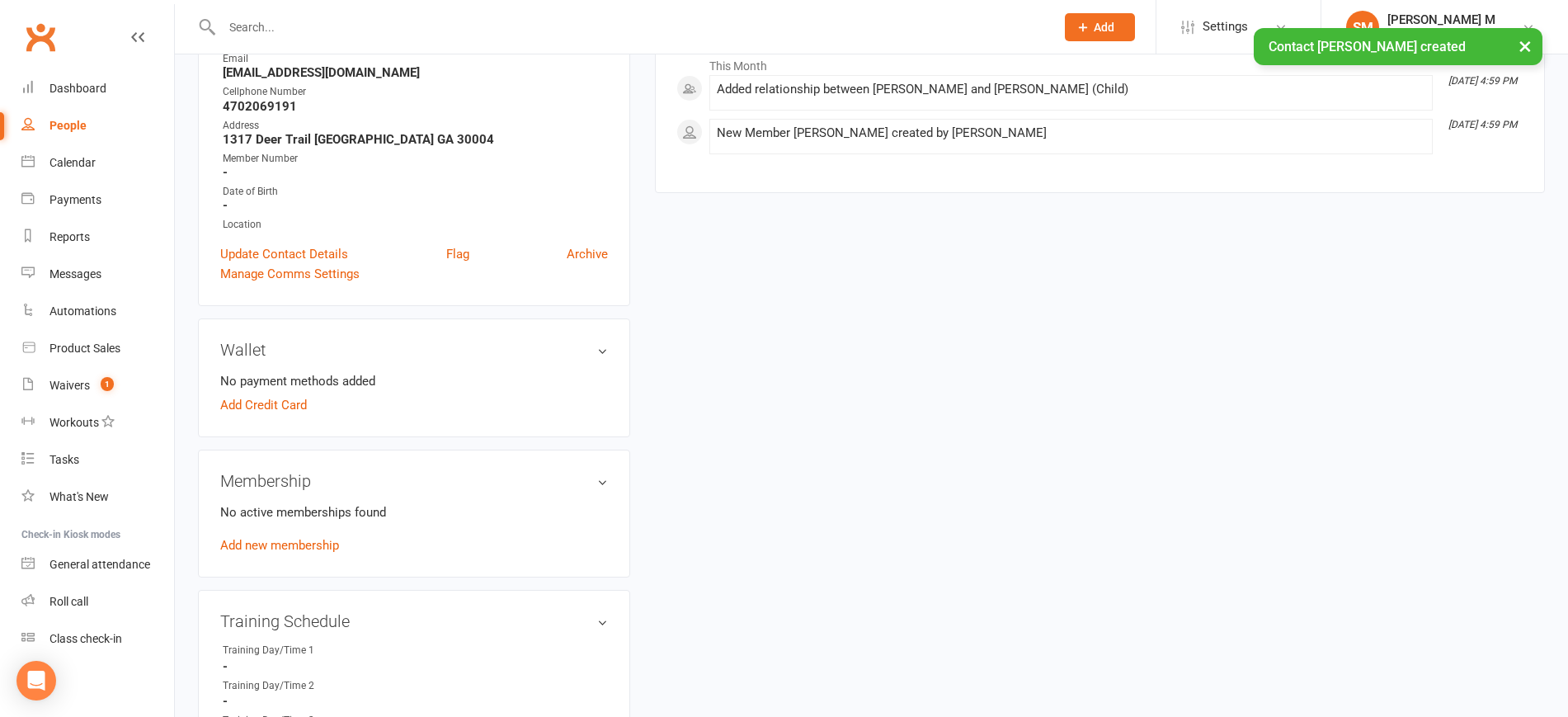
scroll to position [261, 0]
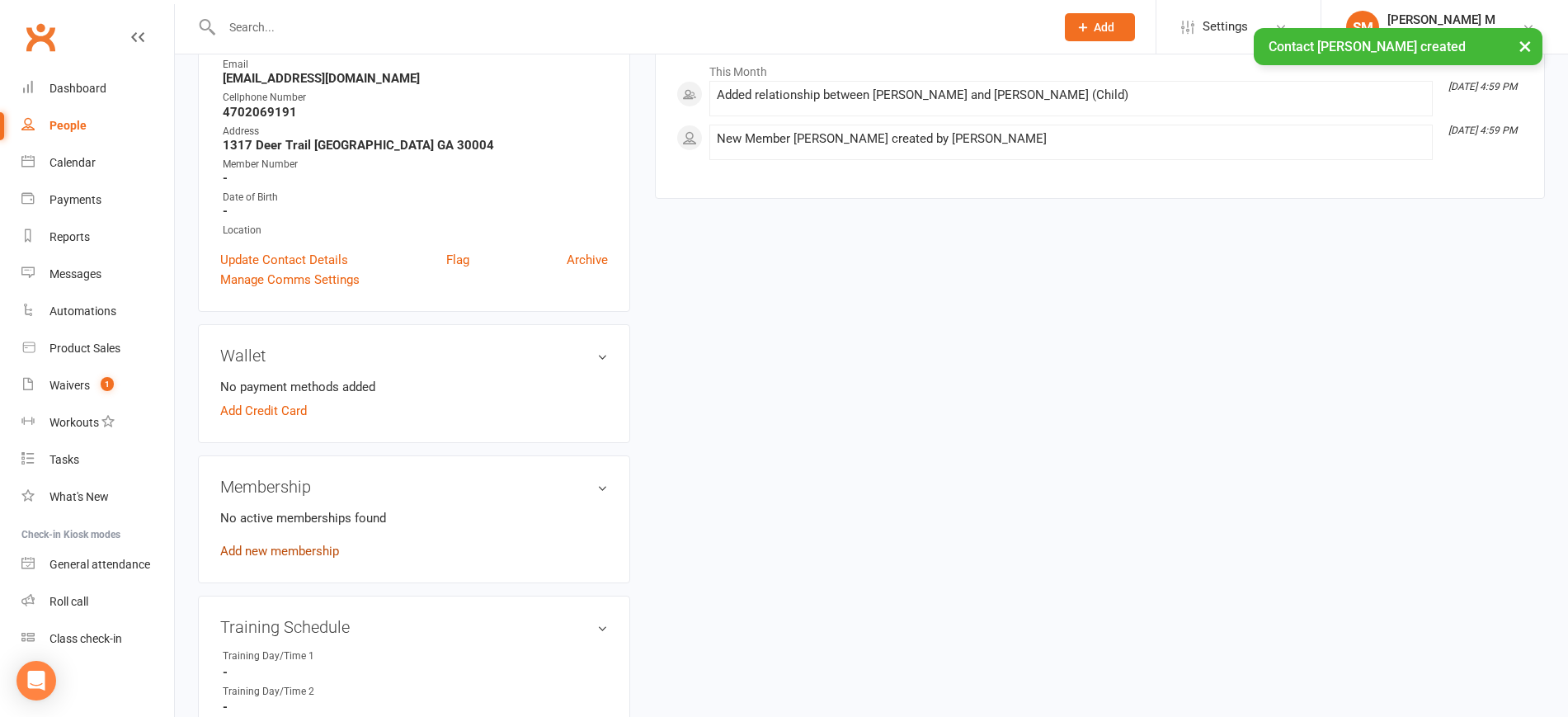
click at [323, 553] on link "Add new membership" at bounding box center [280, 551] width 119 height 15
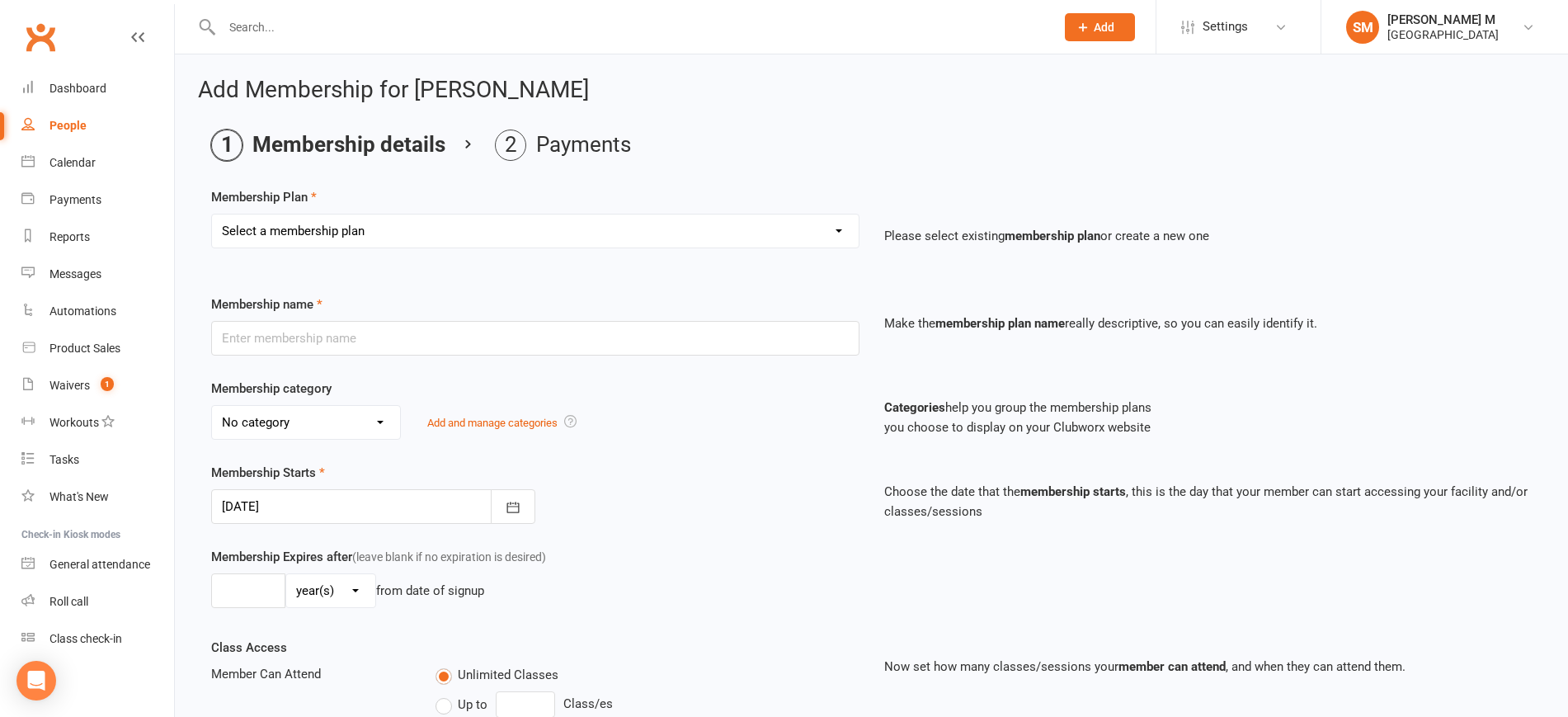
click at [576, 236] on select "Select a membership plan Badminton - Adult Annual Membership Badminton - Adult …" at bounding box center [535, 230] width 647 height 33
select select "2"
click at [212, 214] on select "Select a membership plan Badminton - Adult Annual Membership Badminton - Adult …" at bounding box center [535, 230] width 647 height 33
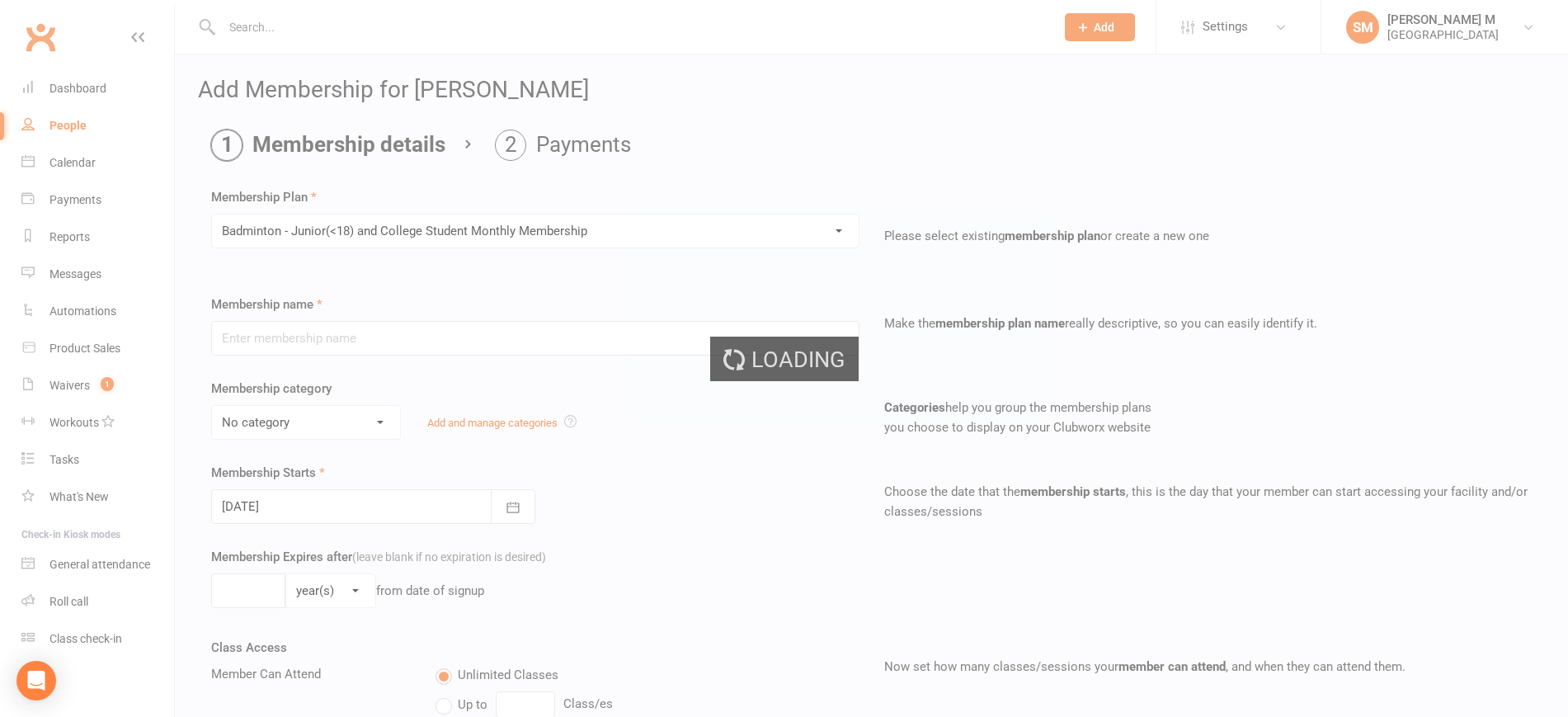
type input "Badminton - Junior(<18) and College Student Monthly Membership"
select select "0"
type input "0"
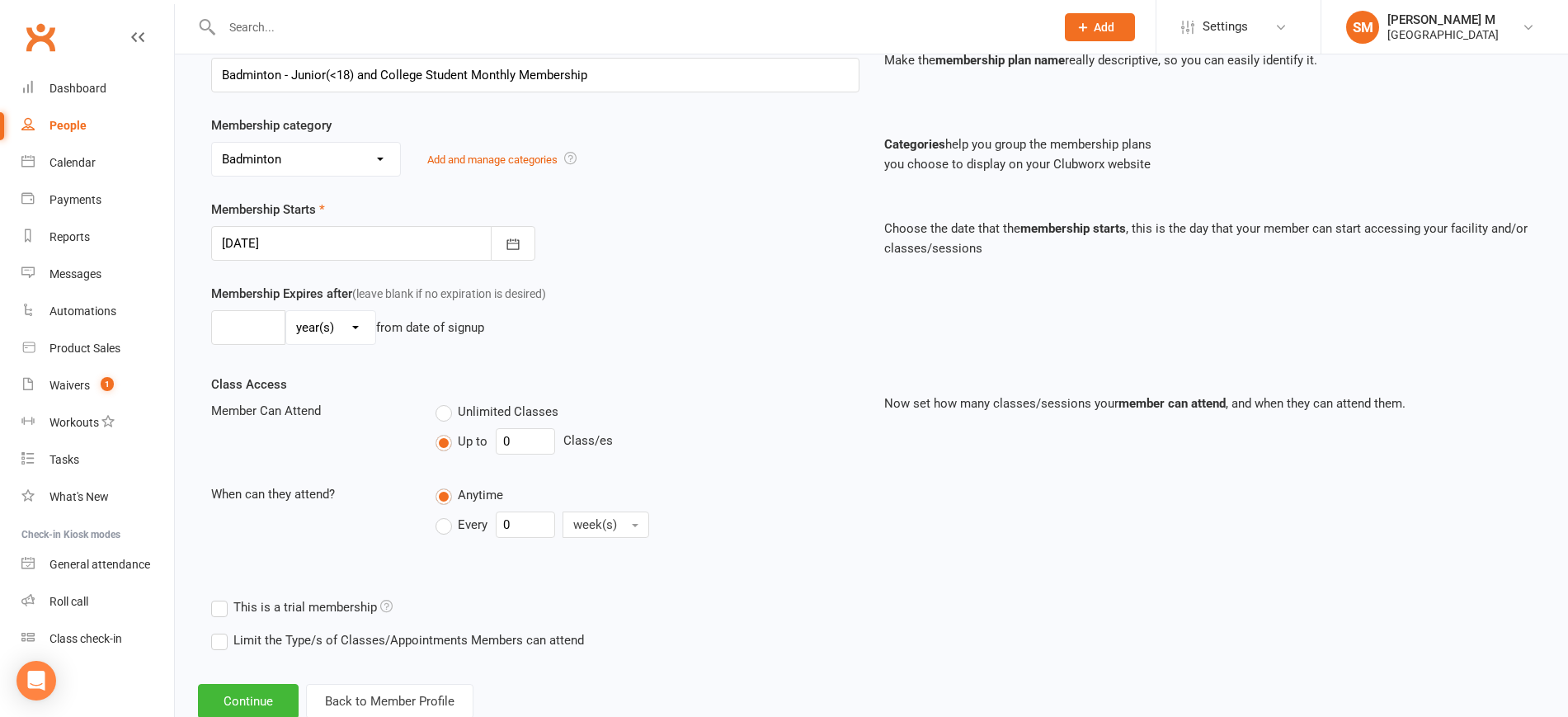
scroll to position [270, 0]
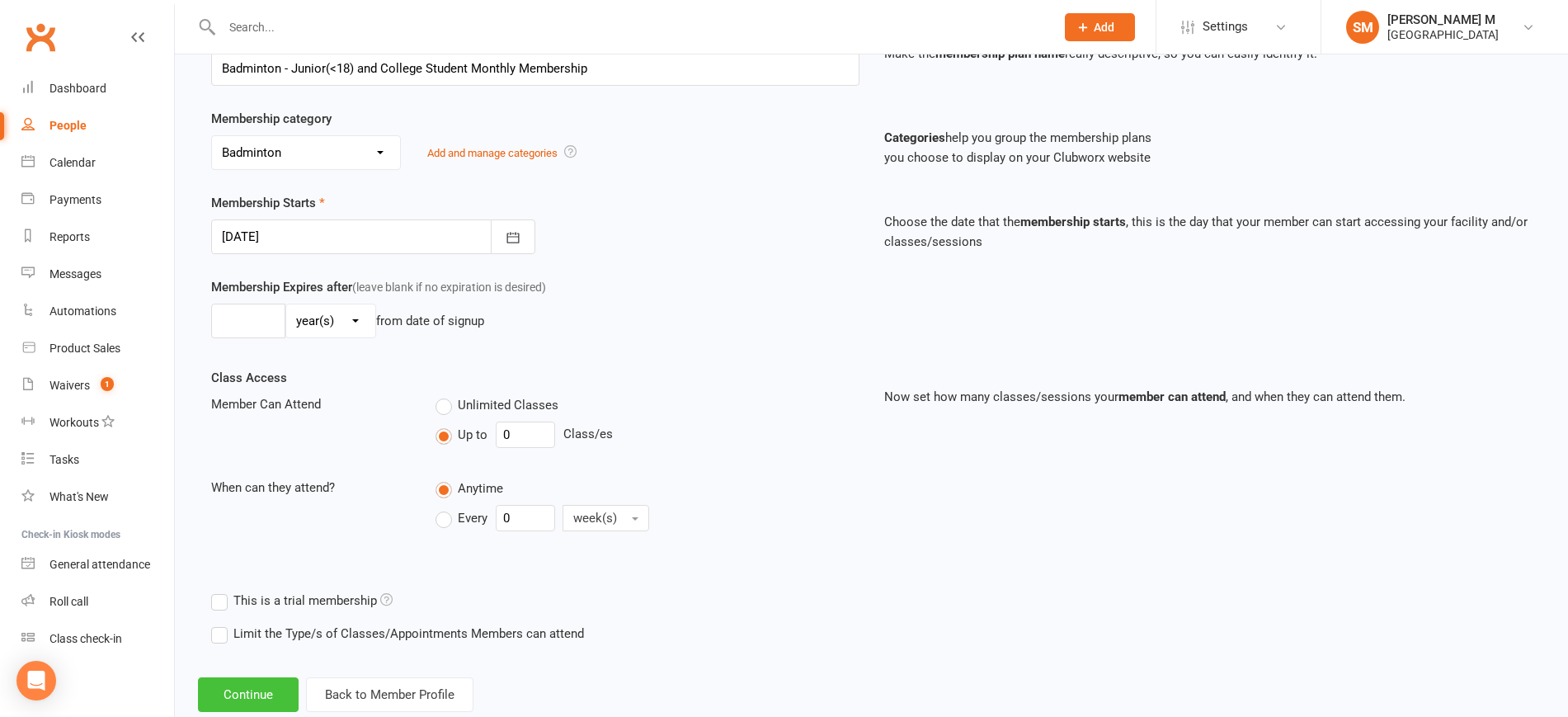
click at [274, 690] on button "Continue" at bounding box center [249, 694] width 101 height 35
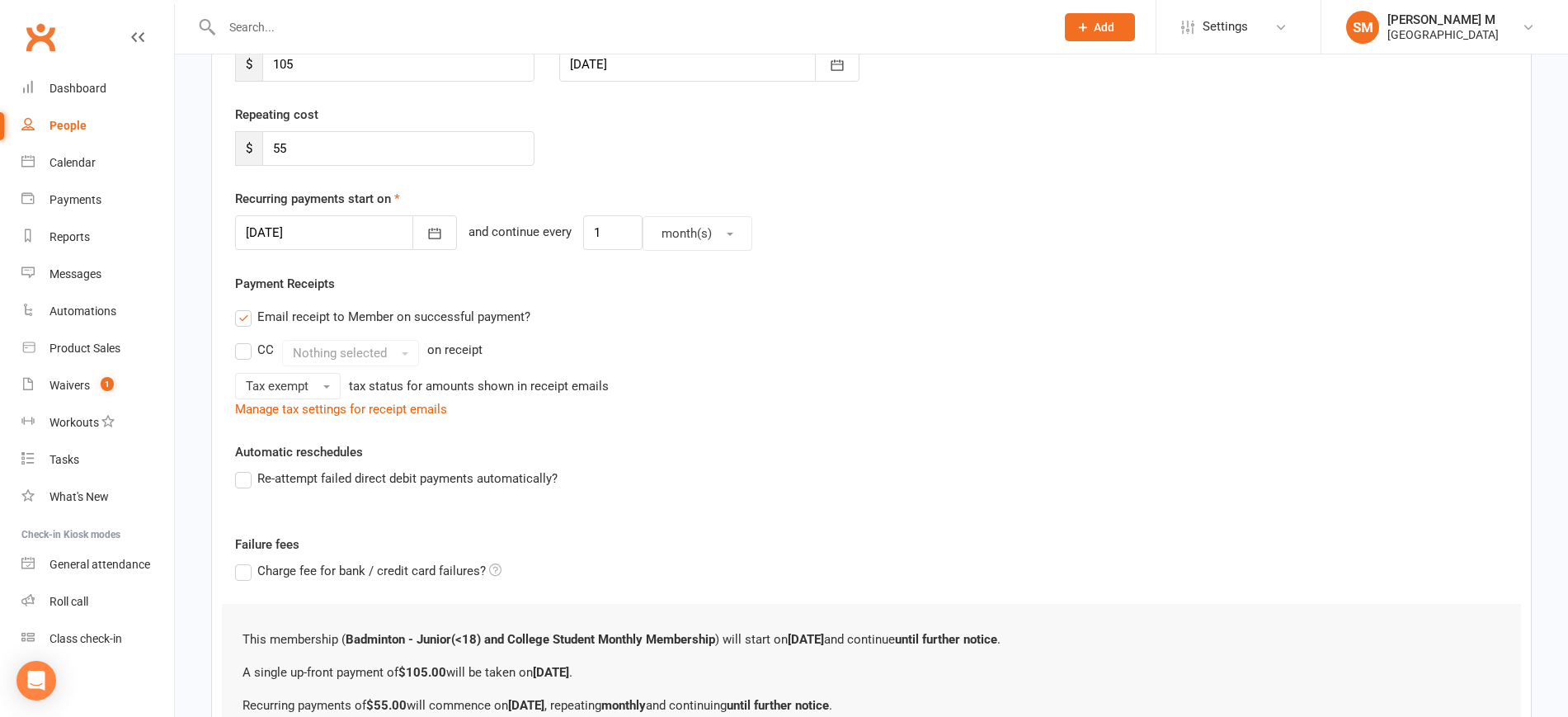
scroll to position [0, 0]
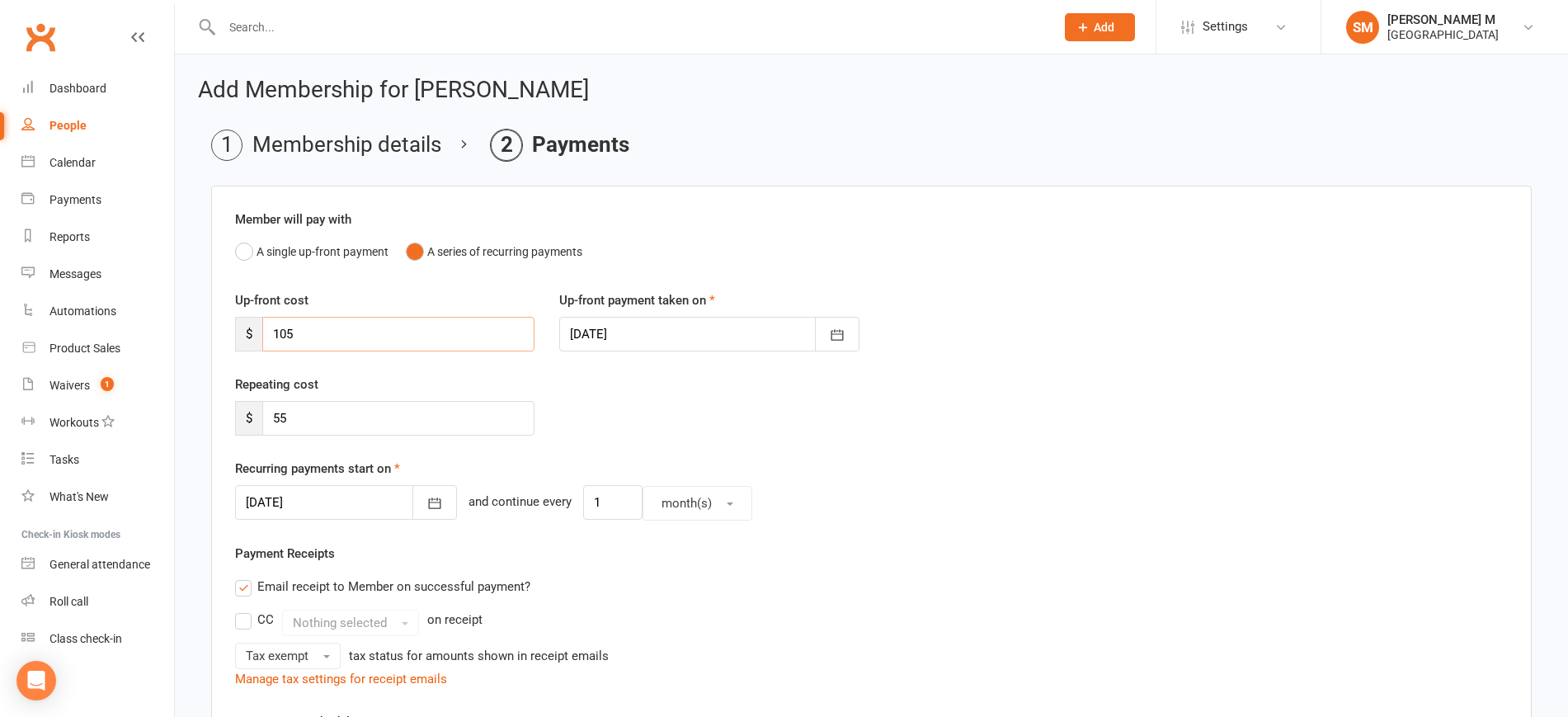
click at [322, 330] on input "105" at bounding box center [398, 334] width 273 height 35
type input "1"
type input "20"
click at [308, 427] on input "55" at bounding box center [398, 418] width 273 height 35
type input "5"
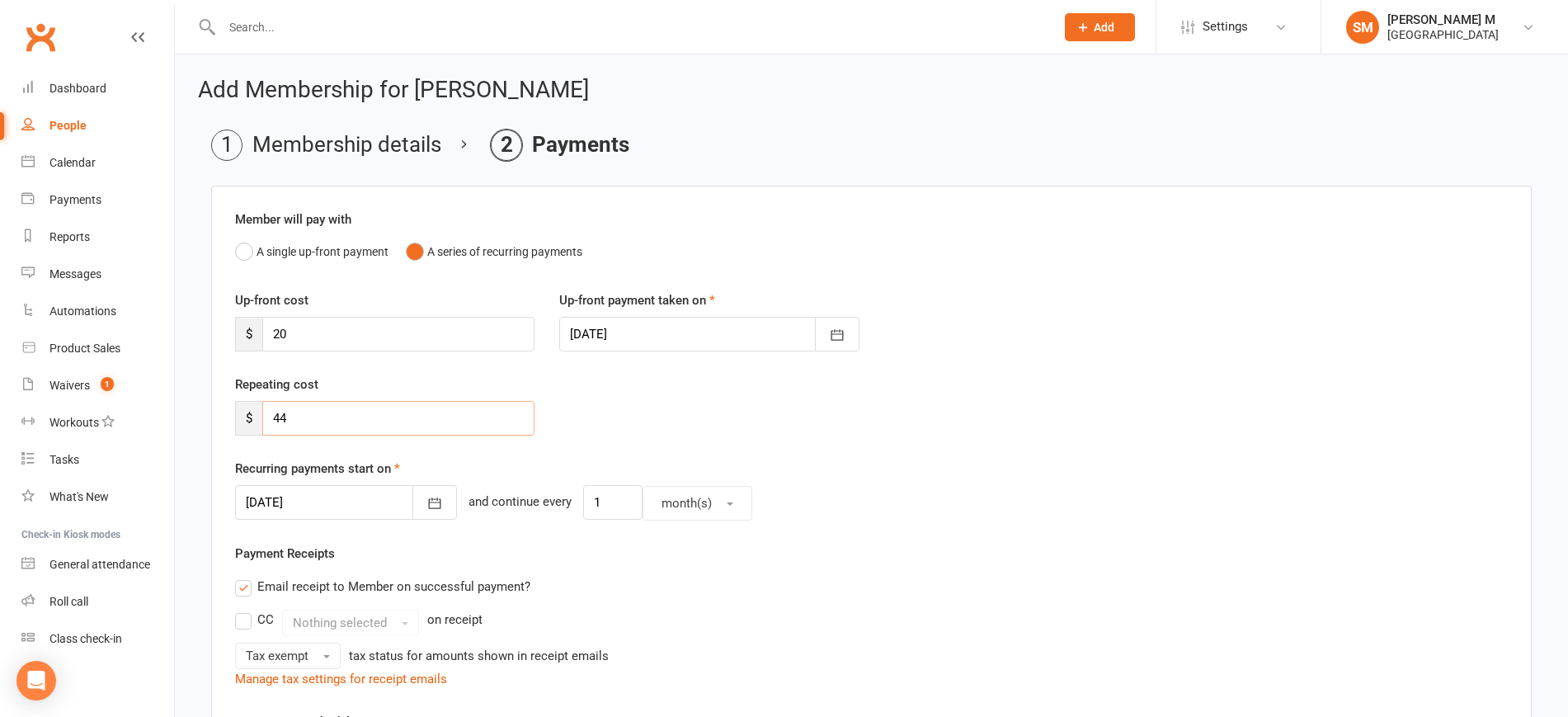
type input "44"
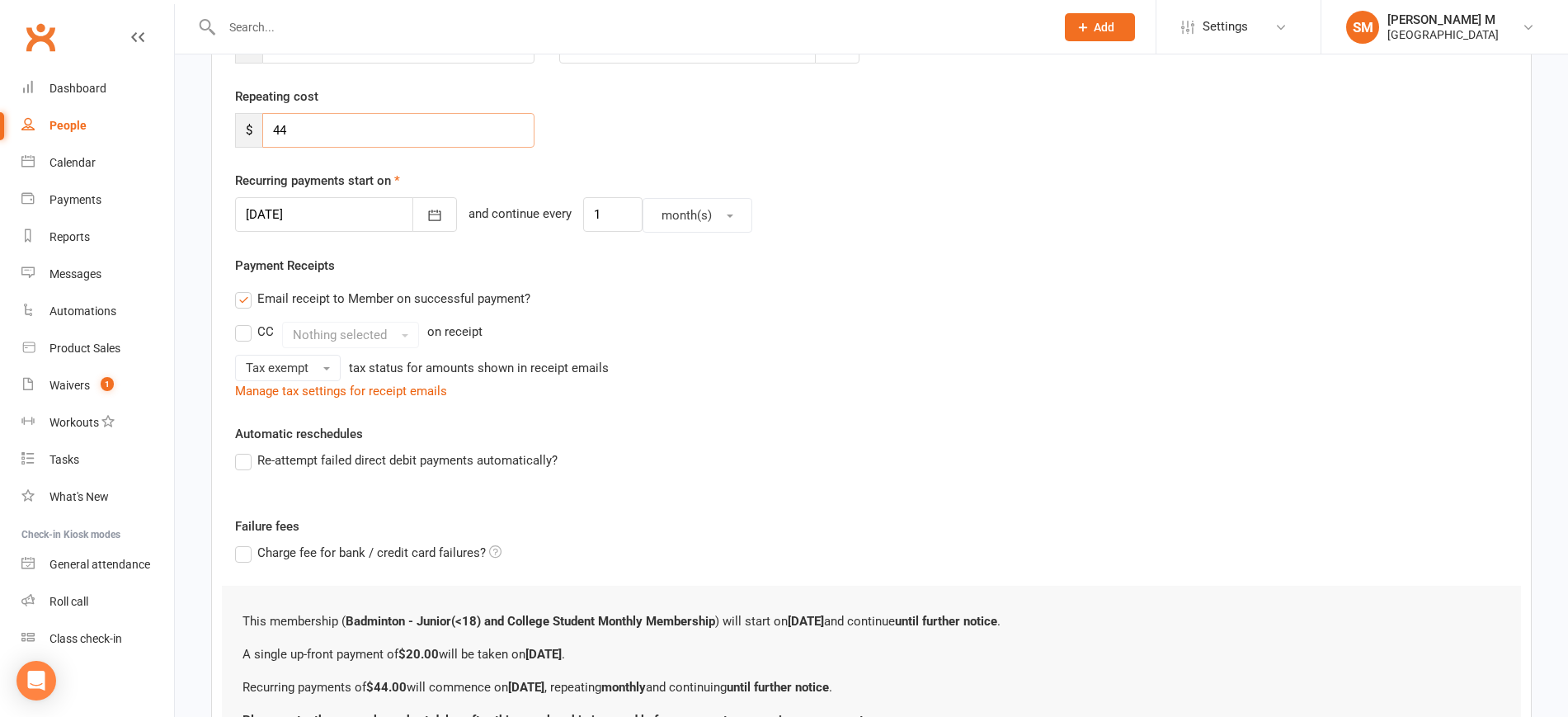
scroll to position [287, 0]
click at [324, 203] on div at bounding box center [346, 215] width 222 height 35
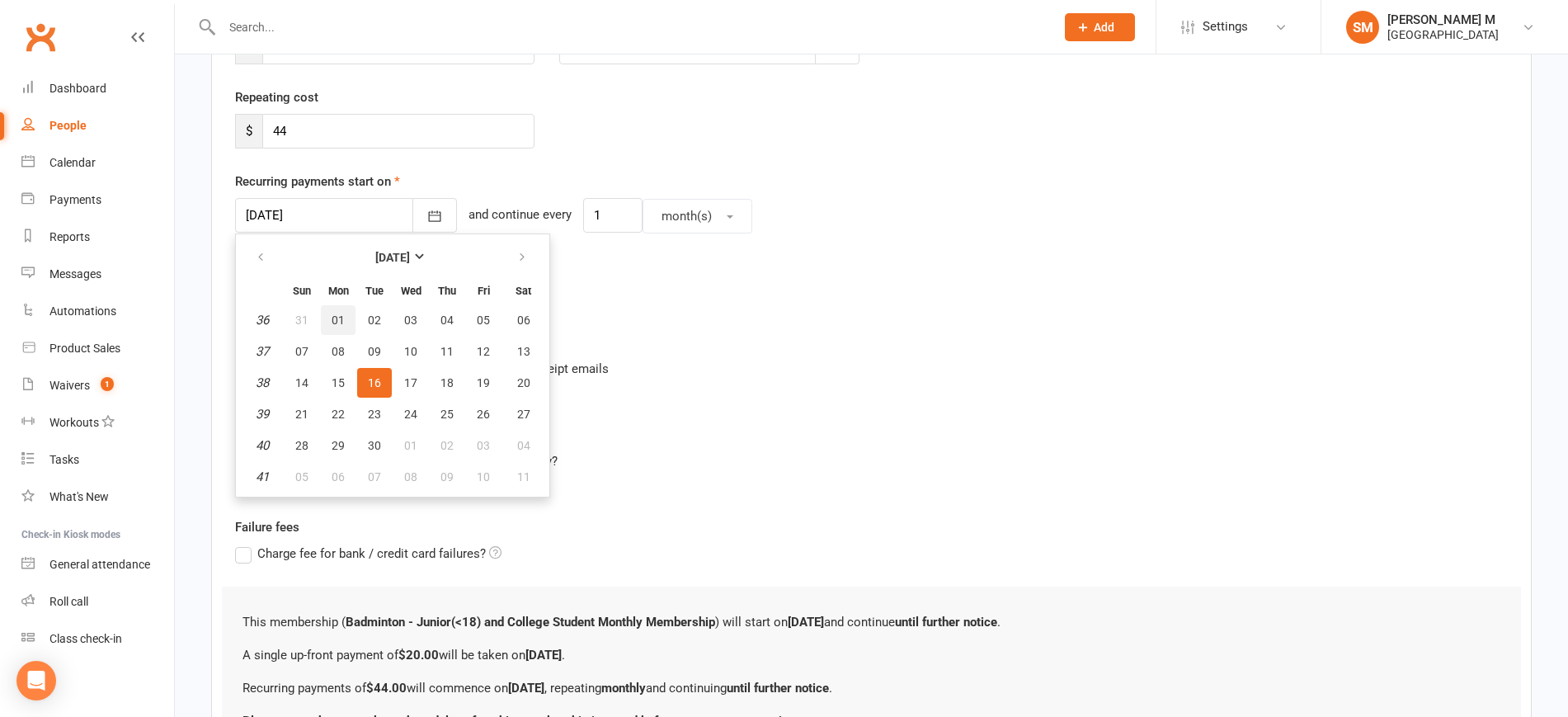
click at [338, 320] on span "01" at bounding box center [338, 320] width 13 height 13
type input "01 Sep 2025"
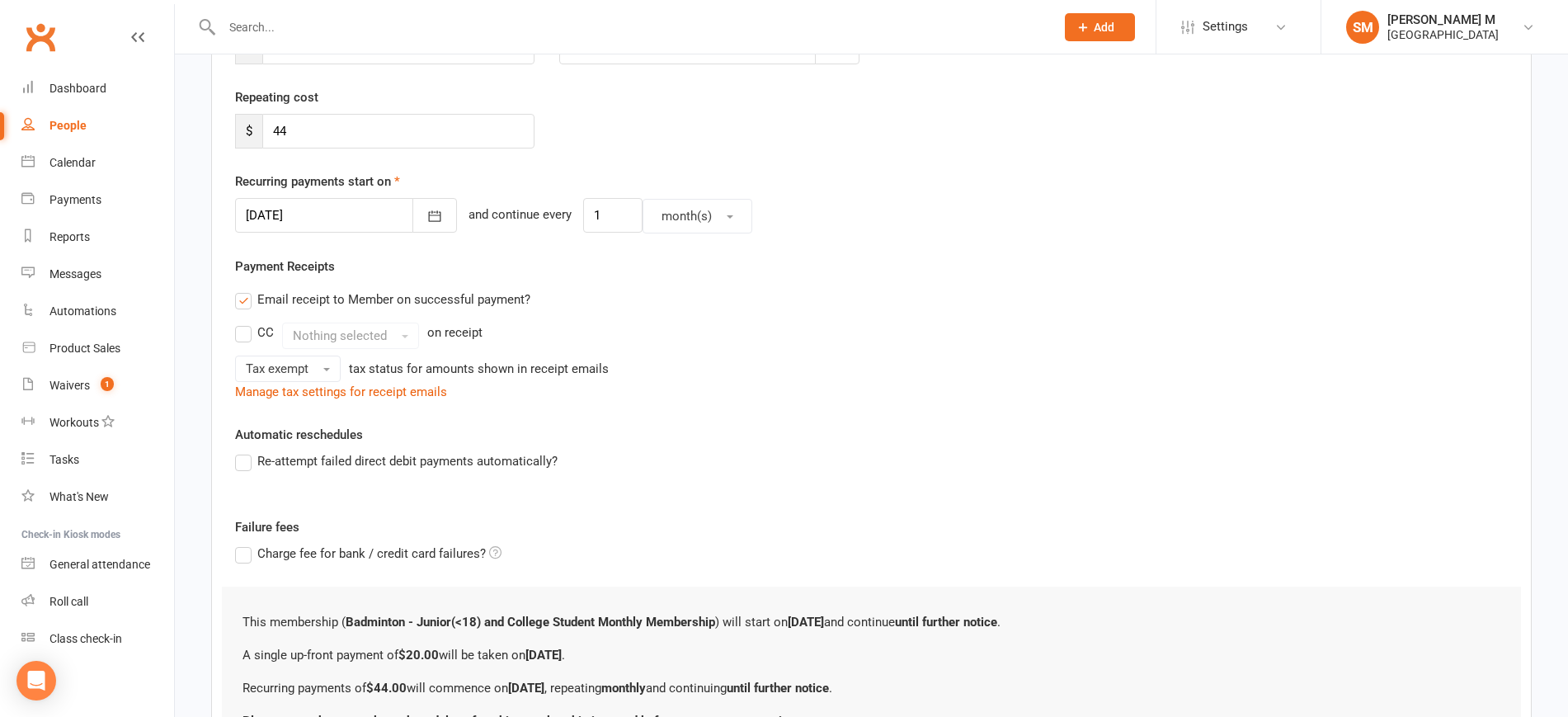
scroll to position [450, 0]
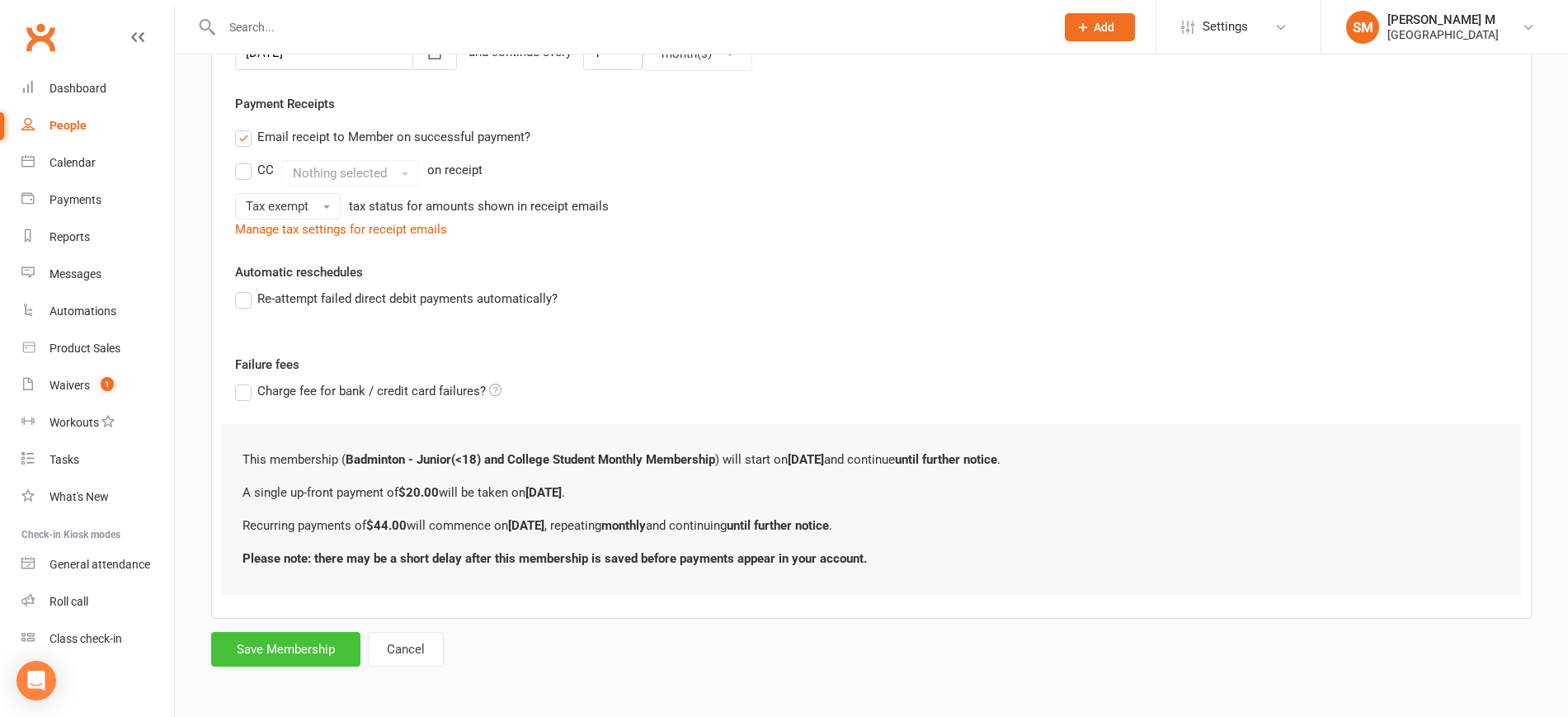
click at [266, 639] on button "Save Membership" at bounding box center [286, 649] width 150 height 35
